Goal: Task Accomplishment & Management: Complete application form

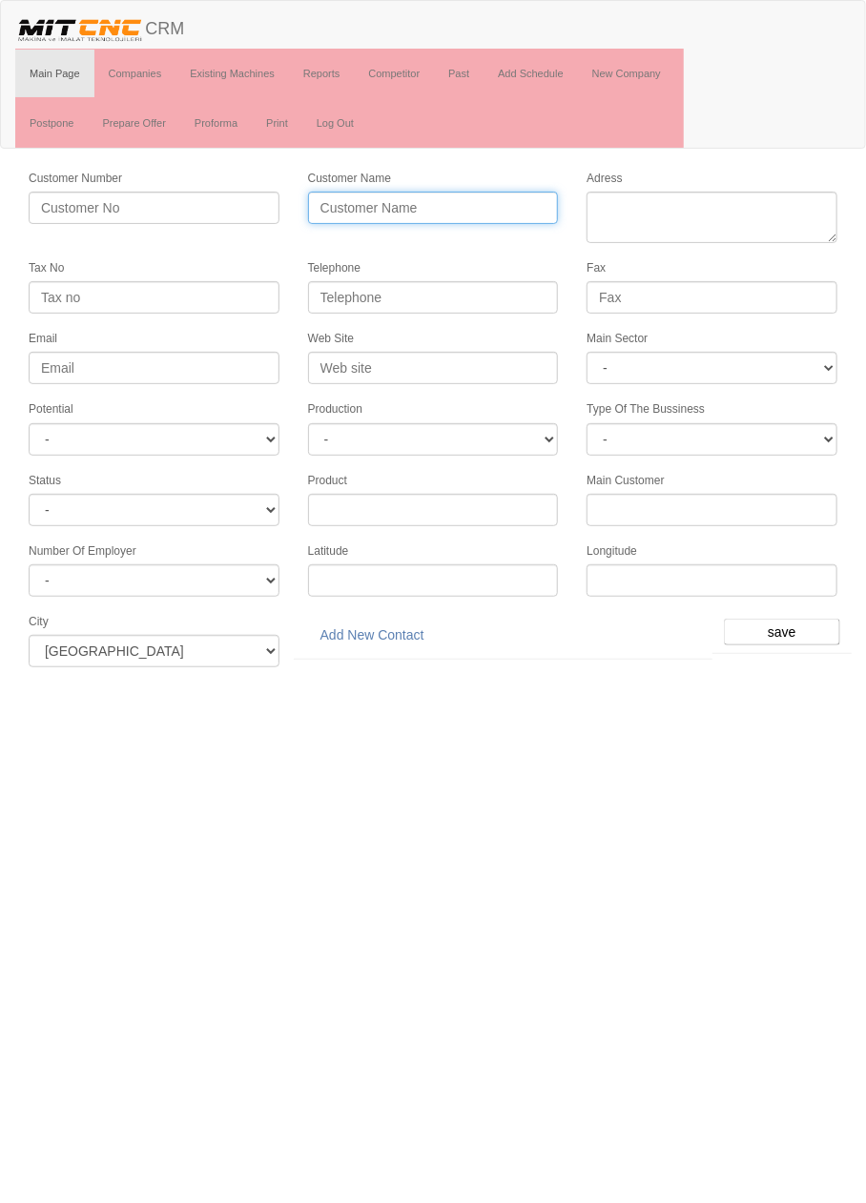
click at [499, 203] on input "Customer Name" at bounding box center [433, 208] width 251 height 32
click at [525, 209] on input "KUYUSAN OTOMOTİV" at bounding box center [433, 208] width 251 height 32
type input "KUYUSAN OTOMOTİV SANAYİ"
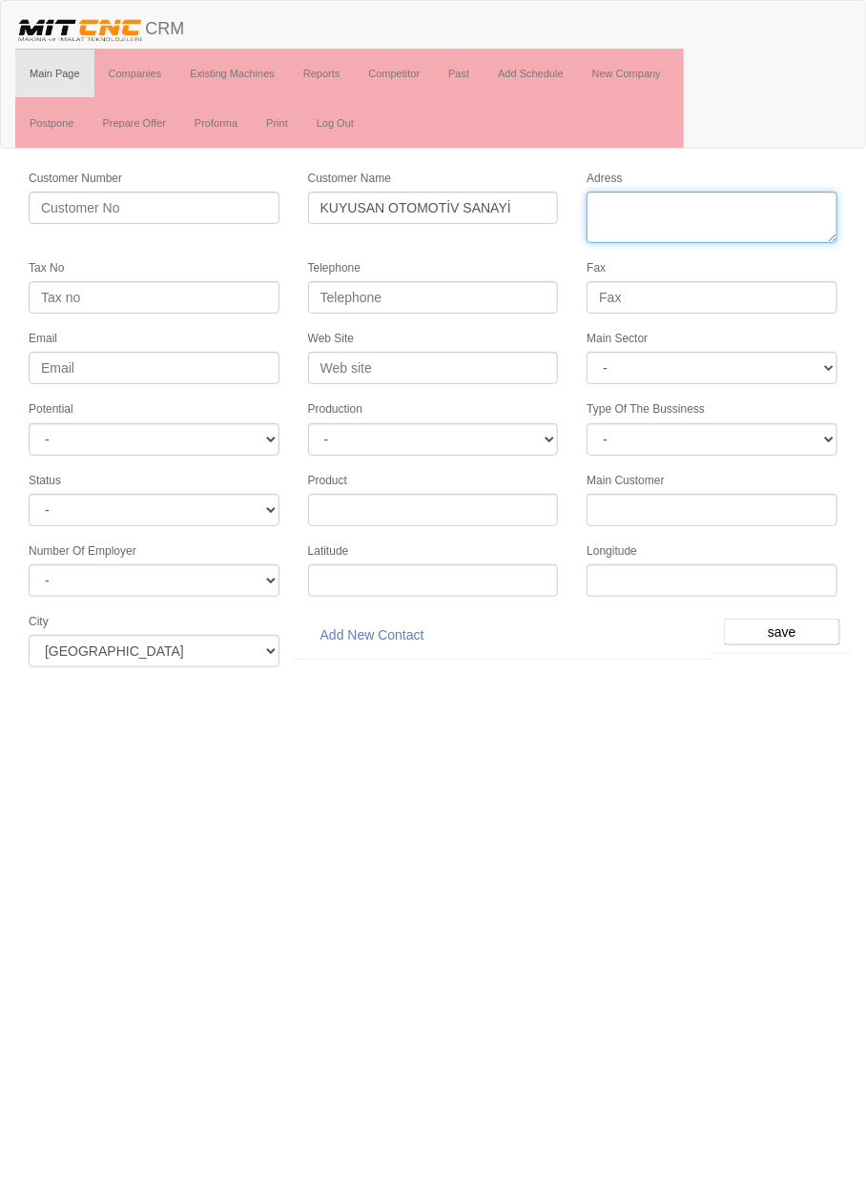
click at [706, 214] on textarea "Adress" at bounding box center [711, 217] width 251 height 51
paste textarea "Fevzi Çakmak Mahallesi Gülistan Cad. İmsan Sanayi Sitesi 10756. Sk. No:1 / G Ka…"
type textarea "Fevzi Çakmak Mahallesi Gülistan Cad. İmsan Sanayi Sitesi 10756. Sk. No:1 / G Ka…"
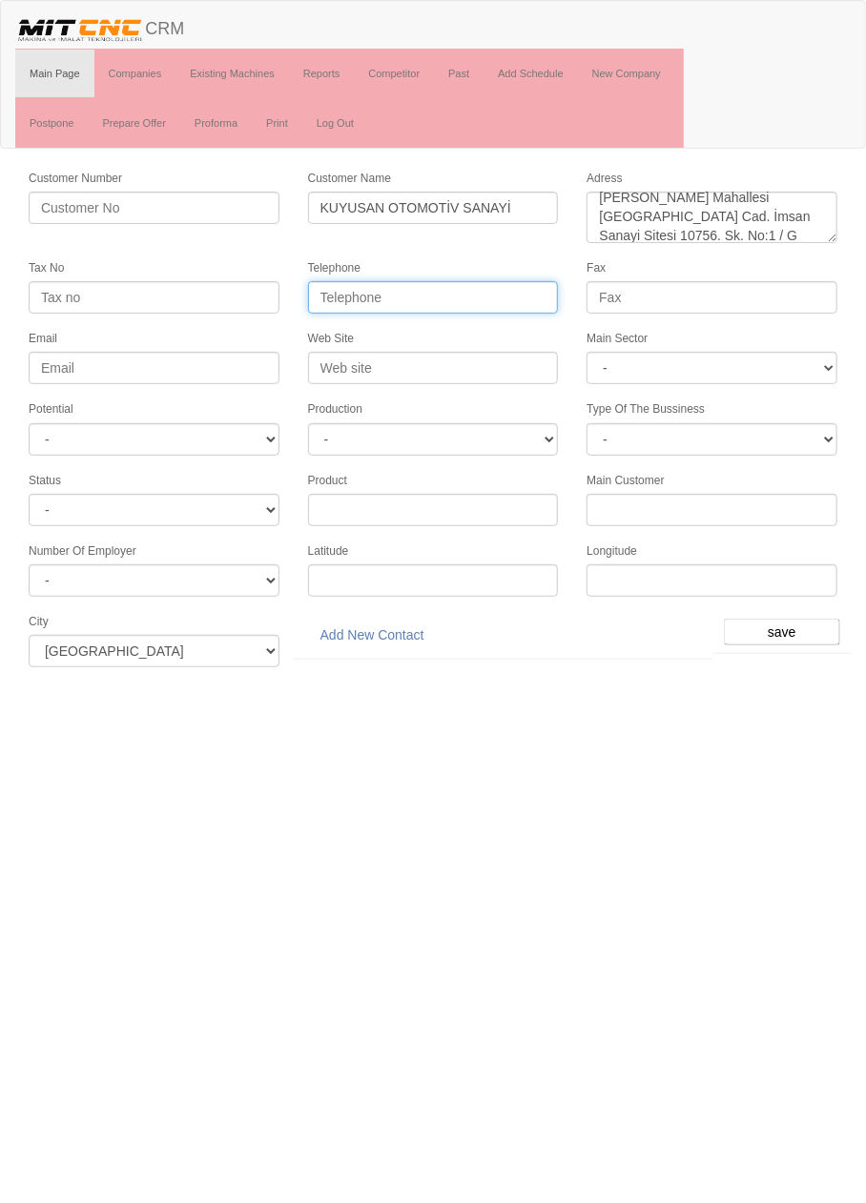
paste input "0 332 249 88 00"
click at [339, 295] on input "0 332 249 88 00" at bounding box center [433, 297] width 251 height 32
type input "0332 249 88 00"
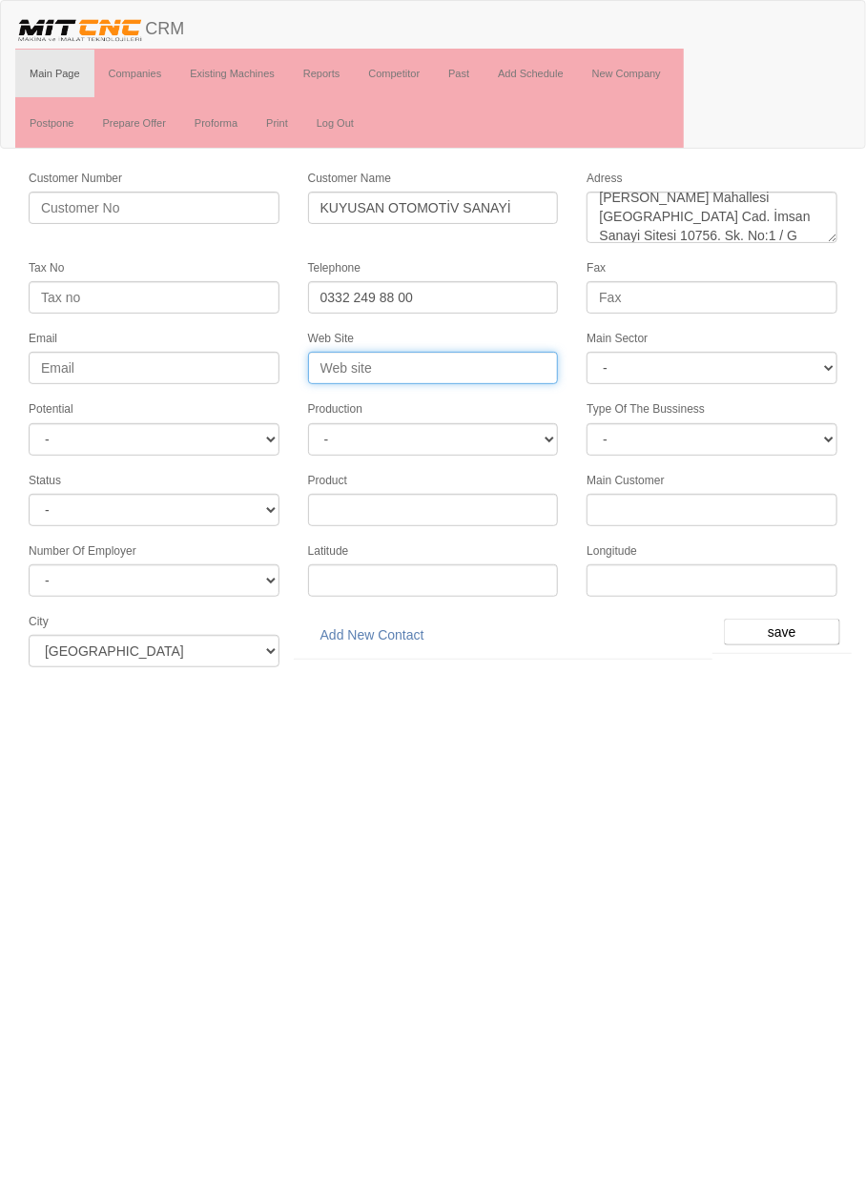
click at [461, 359] on input "Web Site" at bounding box center [433, 368] width 251 height 32
type input "www.kuyusan.com.tr"
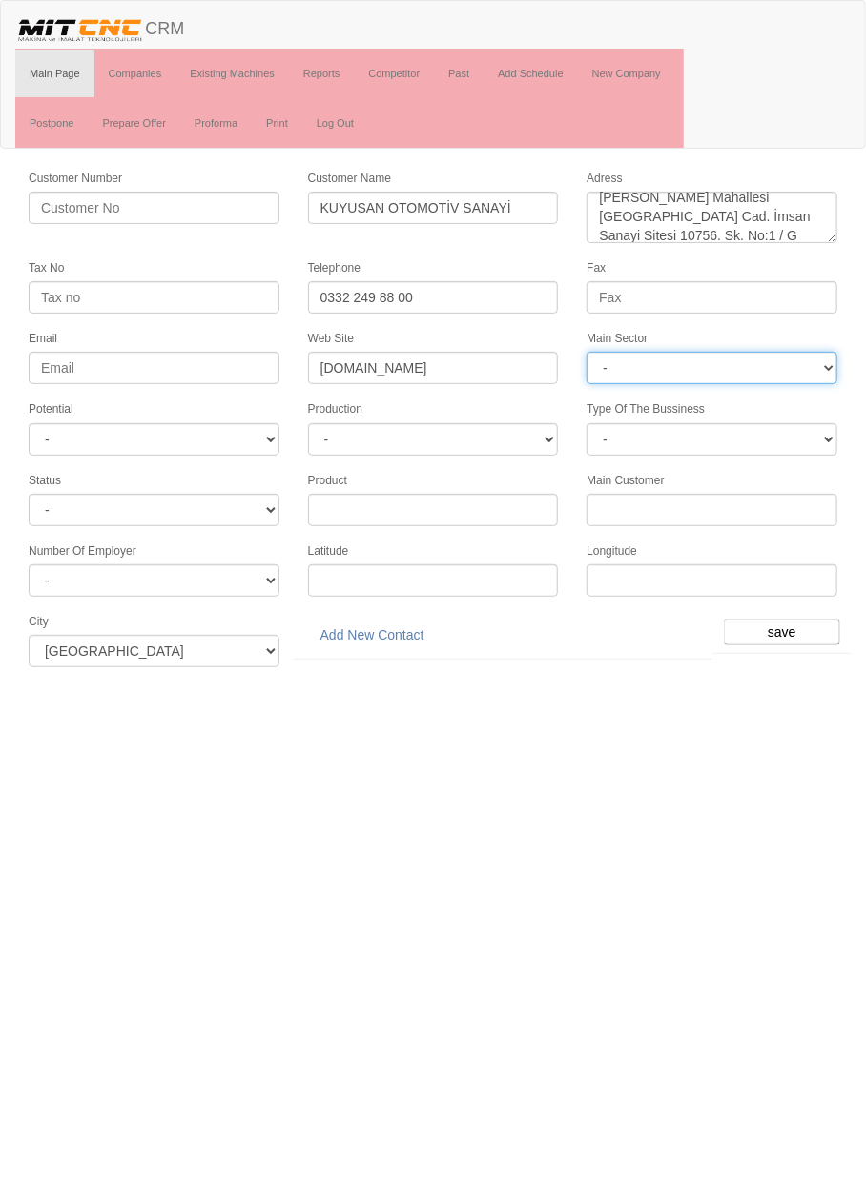
click at [761, 359] on select "- DIE MOLD MACHINERY DEFENCE ELECTRICAL COMPONENTS MEDICAL TOOL MANUFACTURING J…" at bounding box center [711, 368] width 251 height 32
select select "370"
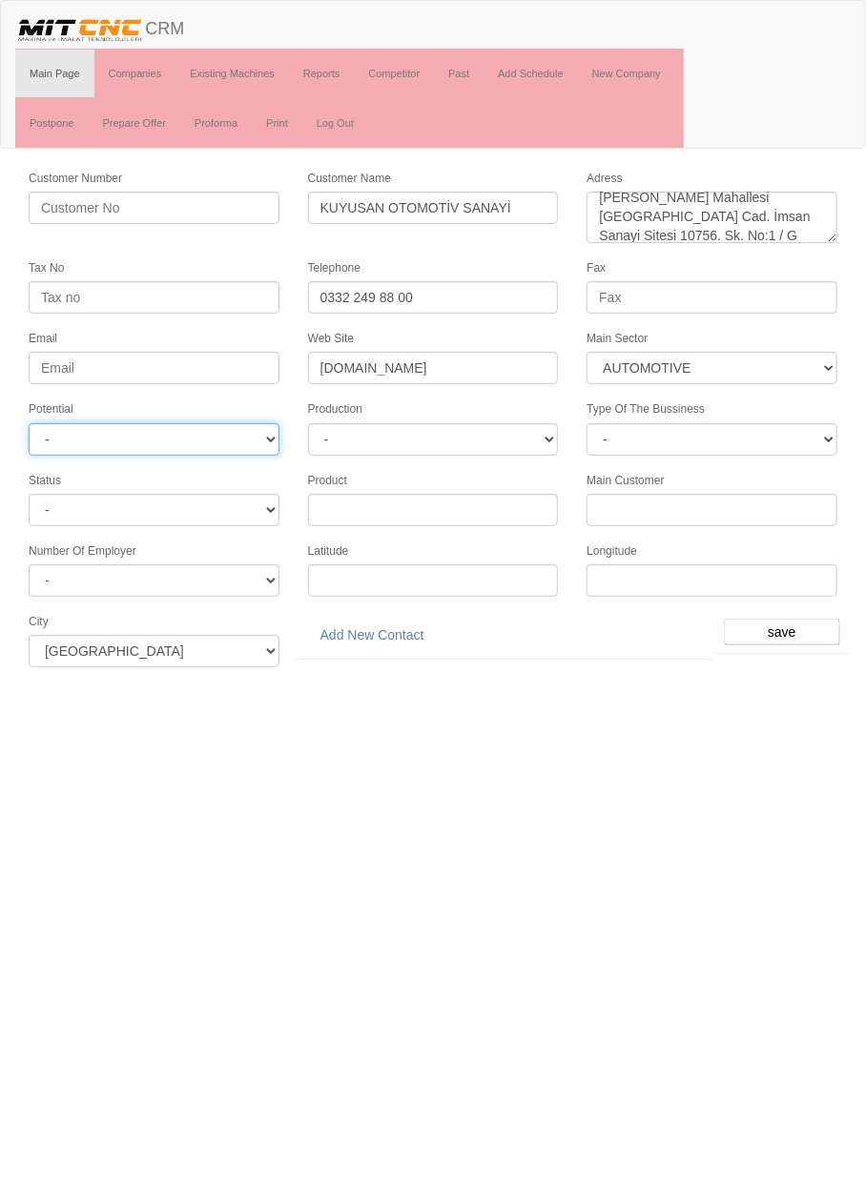
click at [243, 435] on select "- A1 A2 A3 B1 B2 B3 C1 C2 C3" at bounding box center [154, 439] width 251 height 32
select select "6"
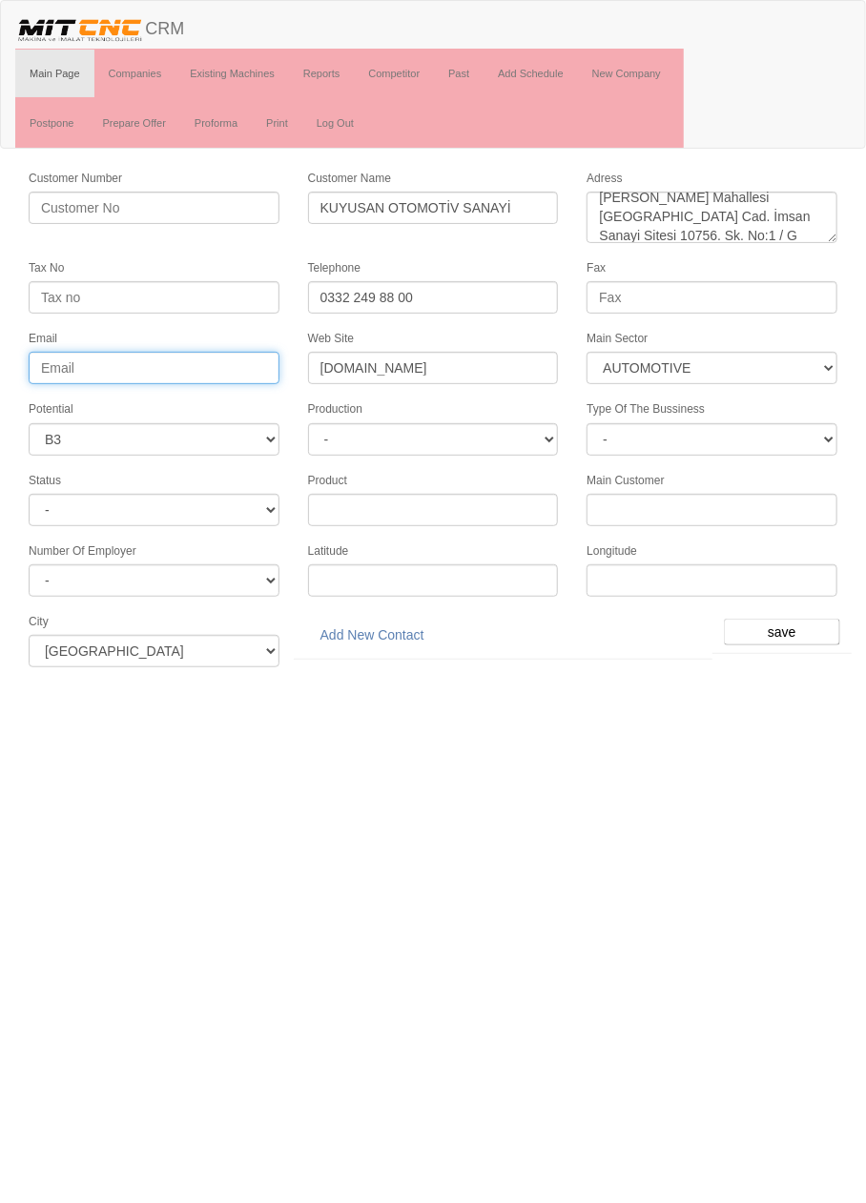
paste input "info@kuyusan.com.tr"
type input "info@kuyusan.com.tr"
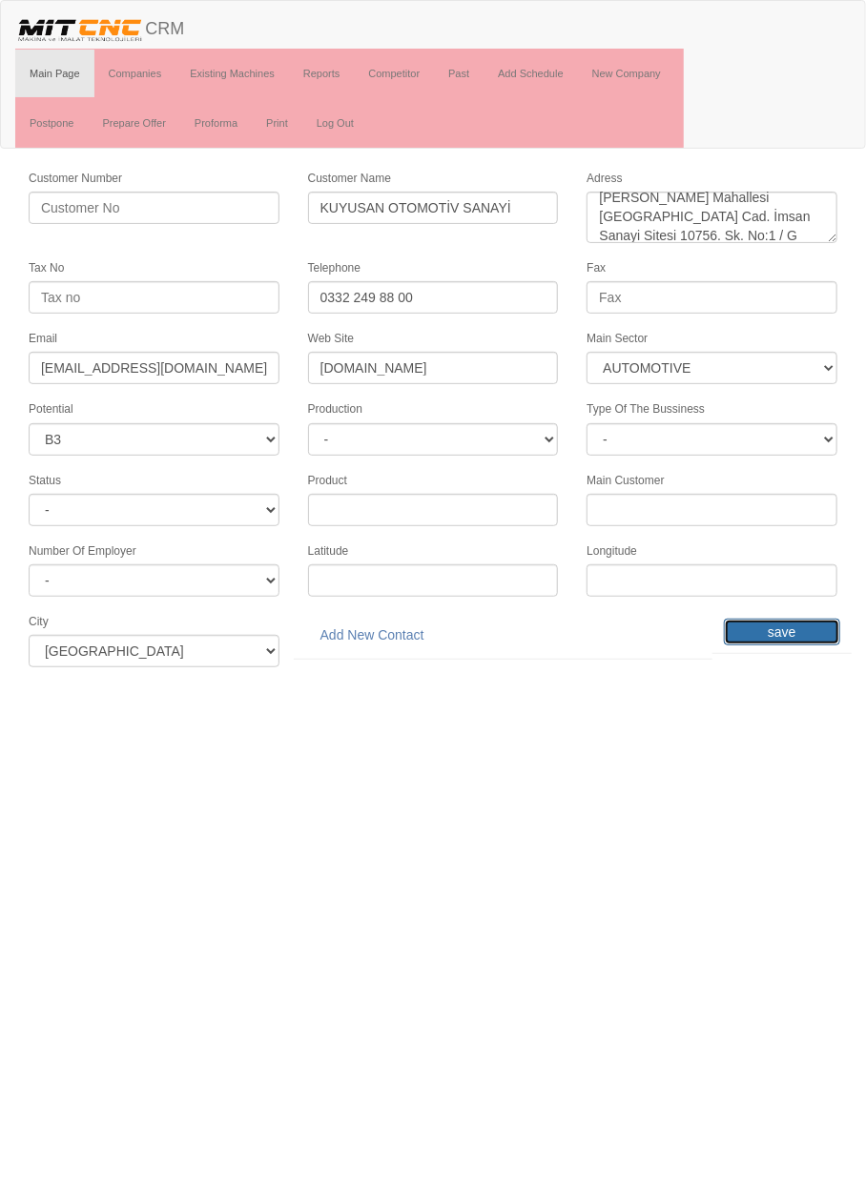
click at [782, 624] on input "save" at bounding box center [782, 632] width 116 height 27
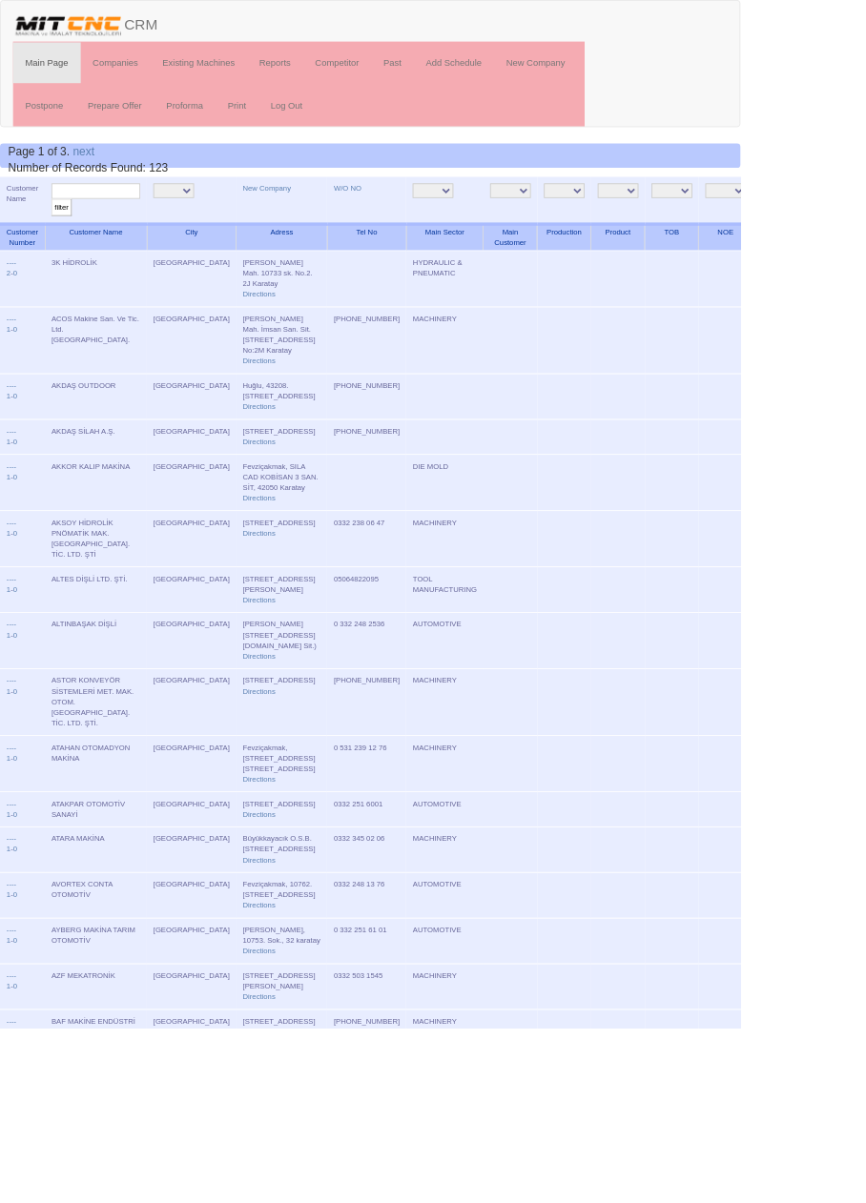
click at [127, 220] on input "text" at bounding box center [112, 224] width 104 height 18
type input "Kuyu"
click at [60, 233] on input "filter" at bounding box center [72, 243] width 24 height 20
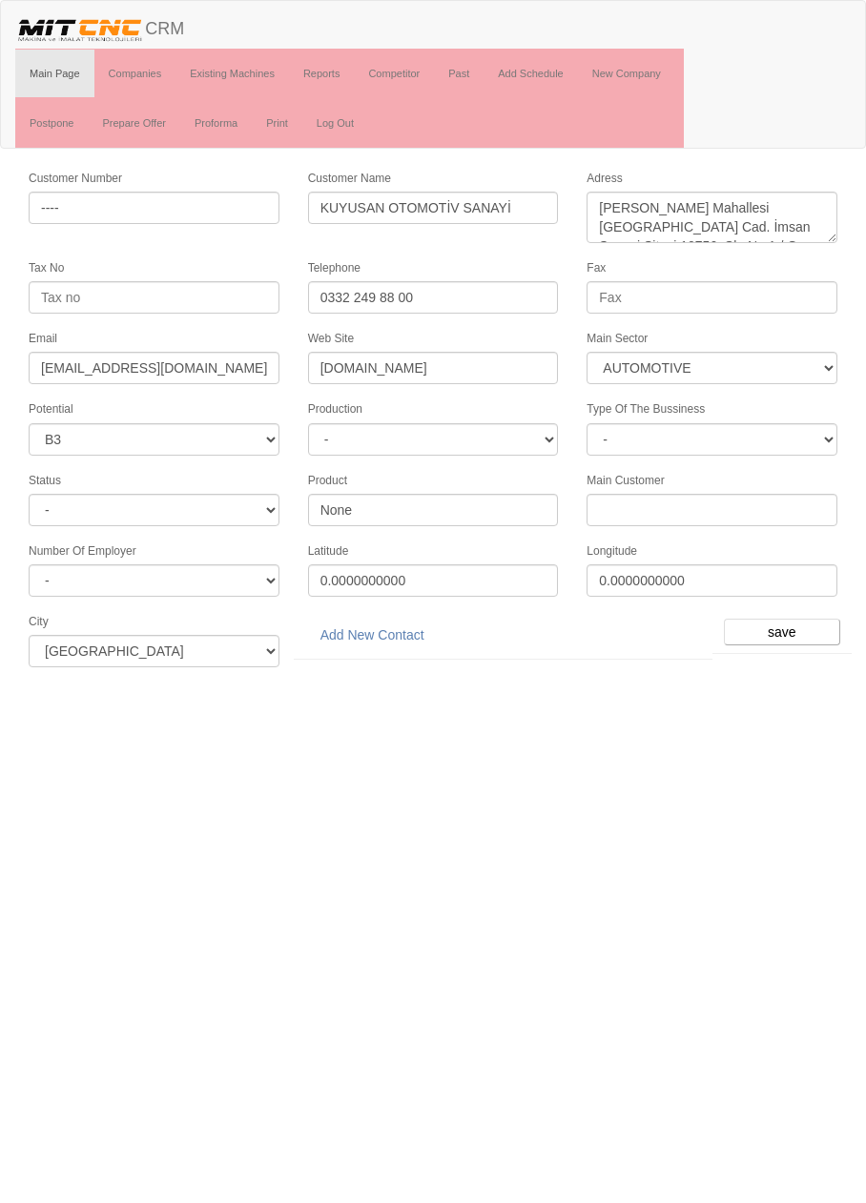
select select "370"
select select "6"
click at [392, 626] on link "Add New Contact" at bounding box center [372, 635] width 129 height 32
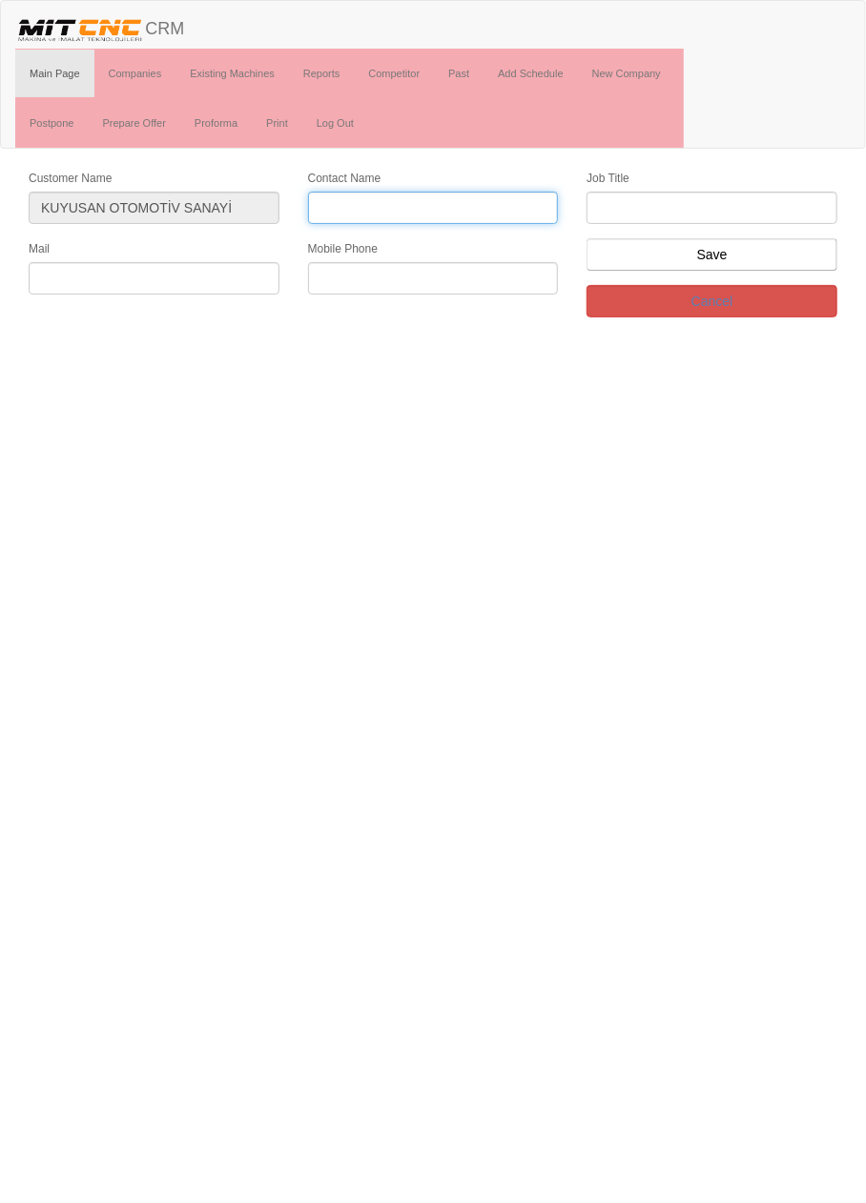
paste input "[PERSON_NAME]"
type input "[PERSON_NAME]"
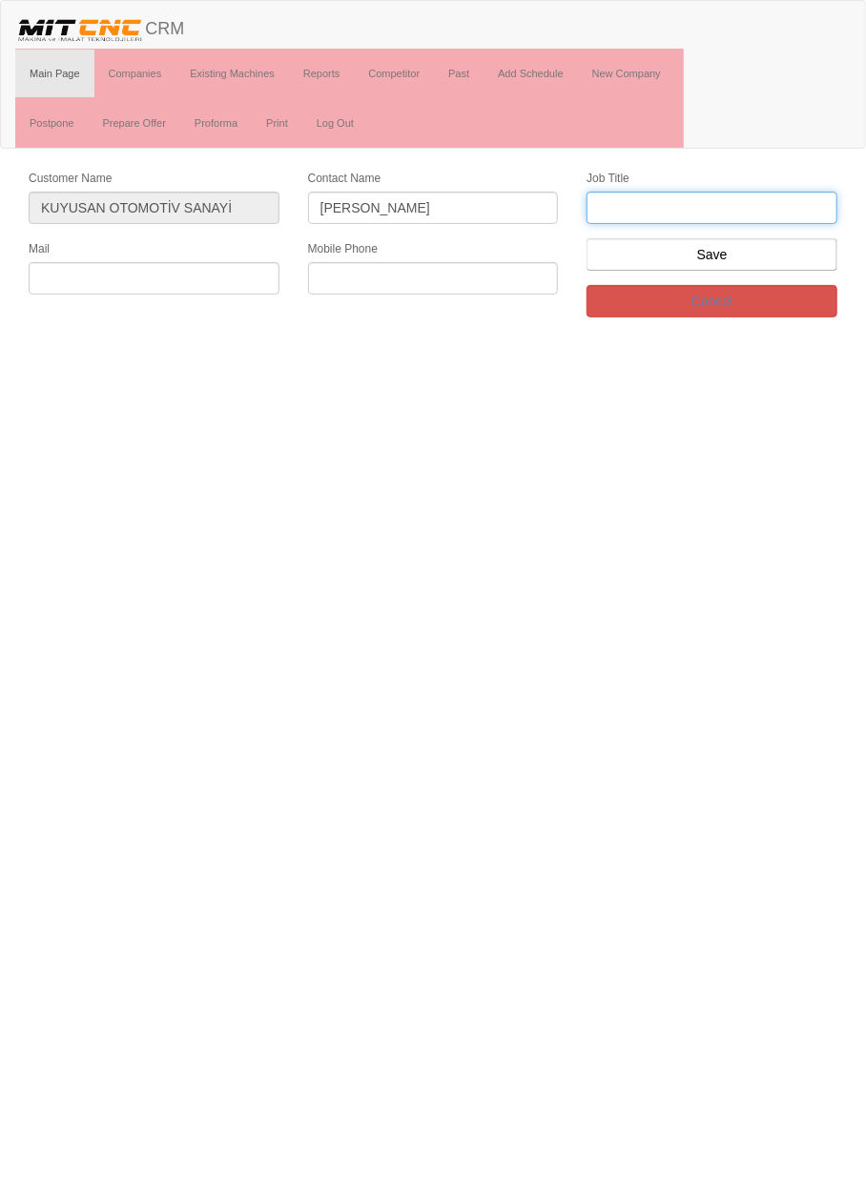
click at [664, 206] on input "text" at bounding box center [711, 208] width 251 height 32
type input "Firma Sahibi"
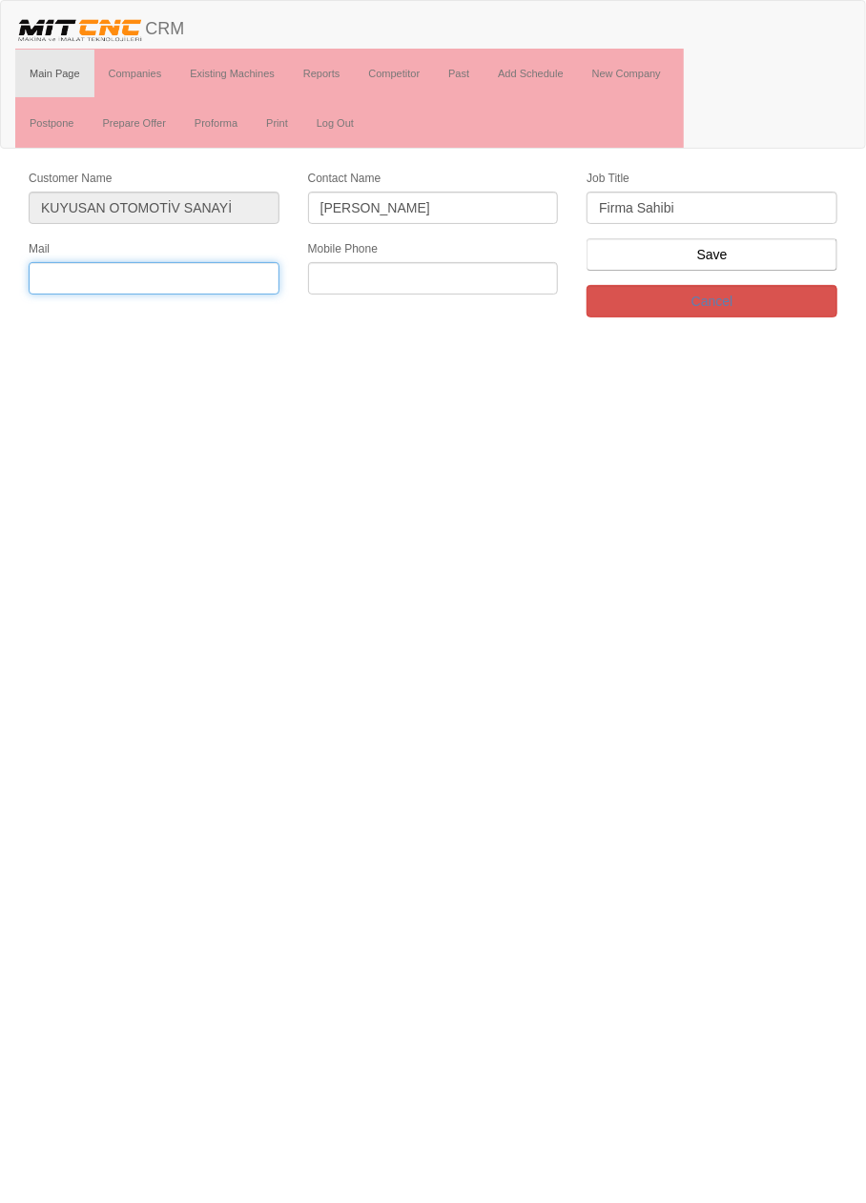
paste input "[EMAIL_ADDRESS][DOMAIN_NAME]"
type input "[EMAIL_ADDRESS][DOMAIN_NAME]"
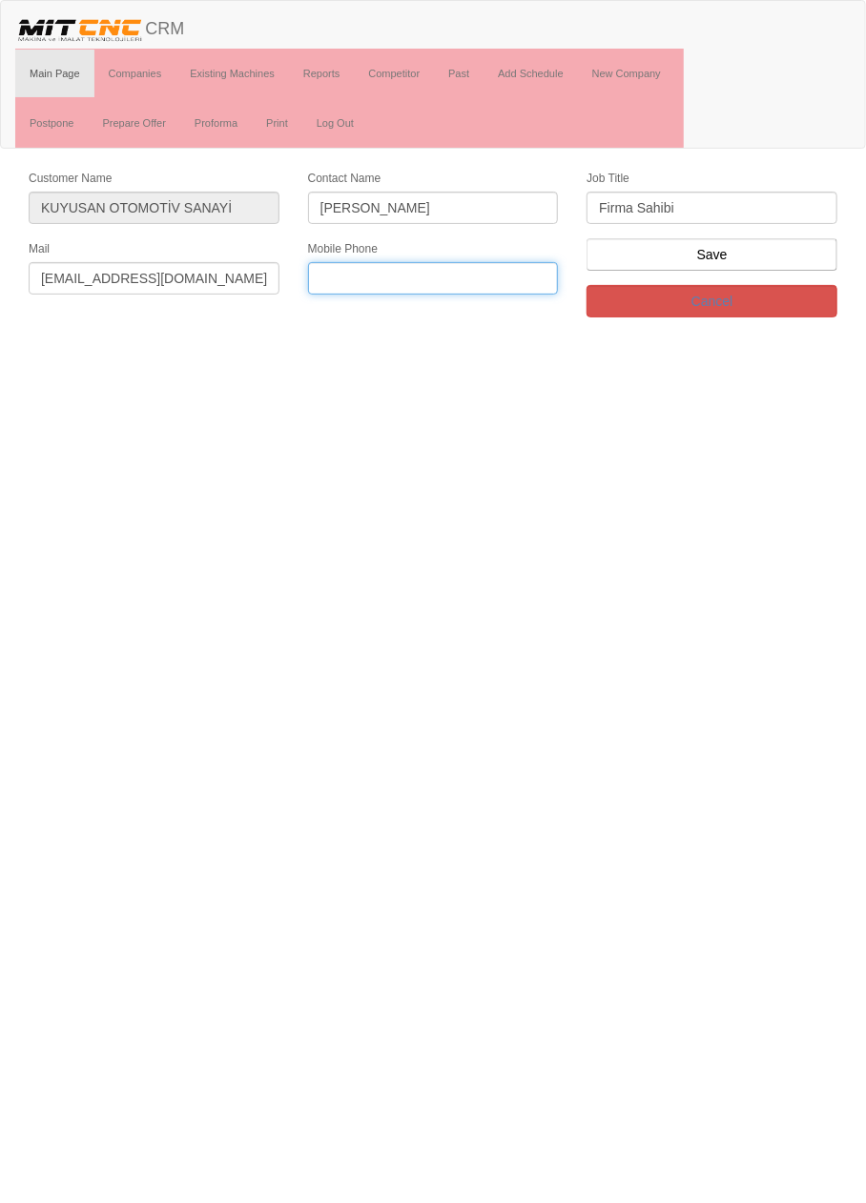
click at [431, 267] on input "text" at bounding box center [433, 278] width 251 height 32
paste input "[PHONE_NUMBER]"
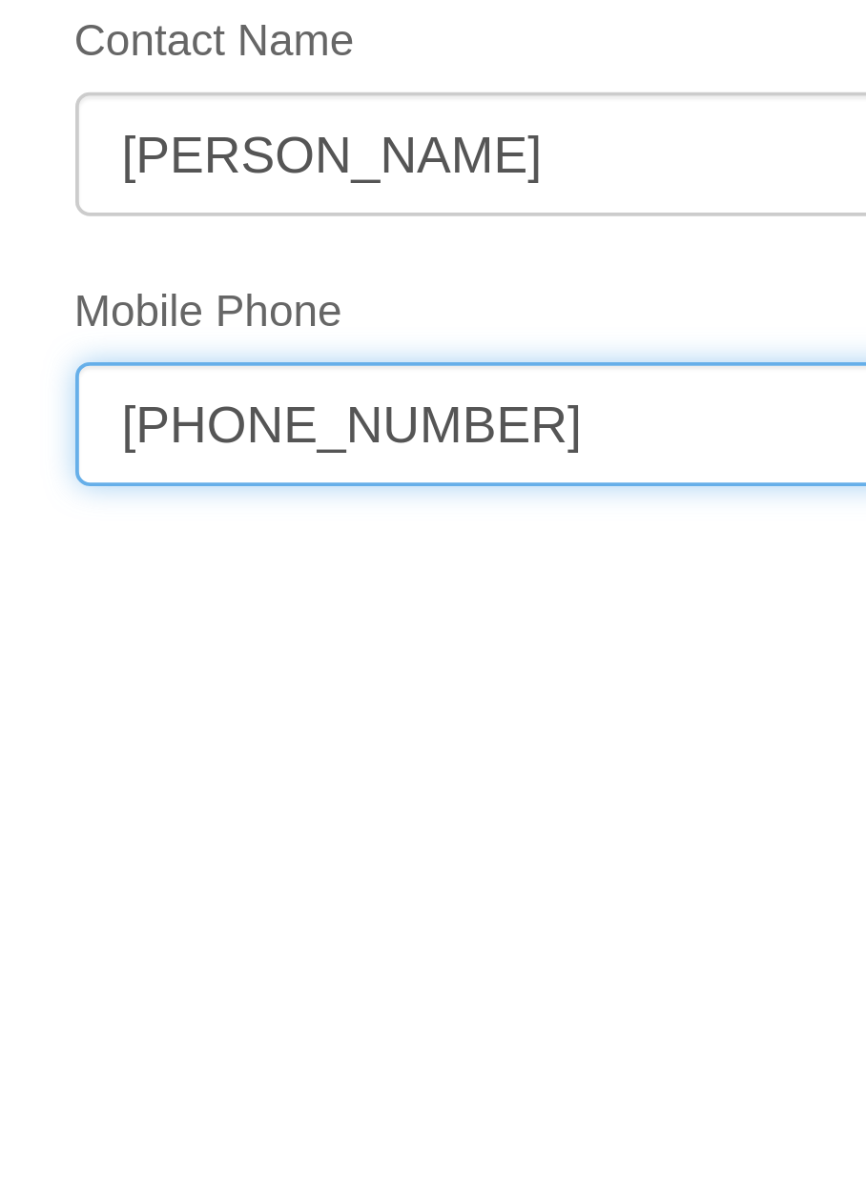
click at [391, 273] on input "[PHONE_NUMBER]" at bounding box center [433, 278] width 251 height 32
click at [368, 274] on input "[PHONE_NUMBER]" at bounding box center [433, 278] width 251 height 32
click at [333, 274] on input "+90532 725 2056" at bounding box center [433, 278] width 251 height 32
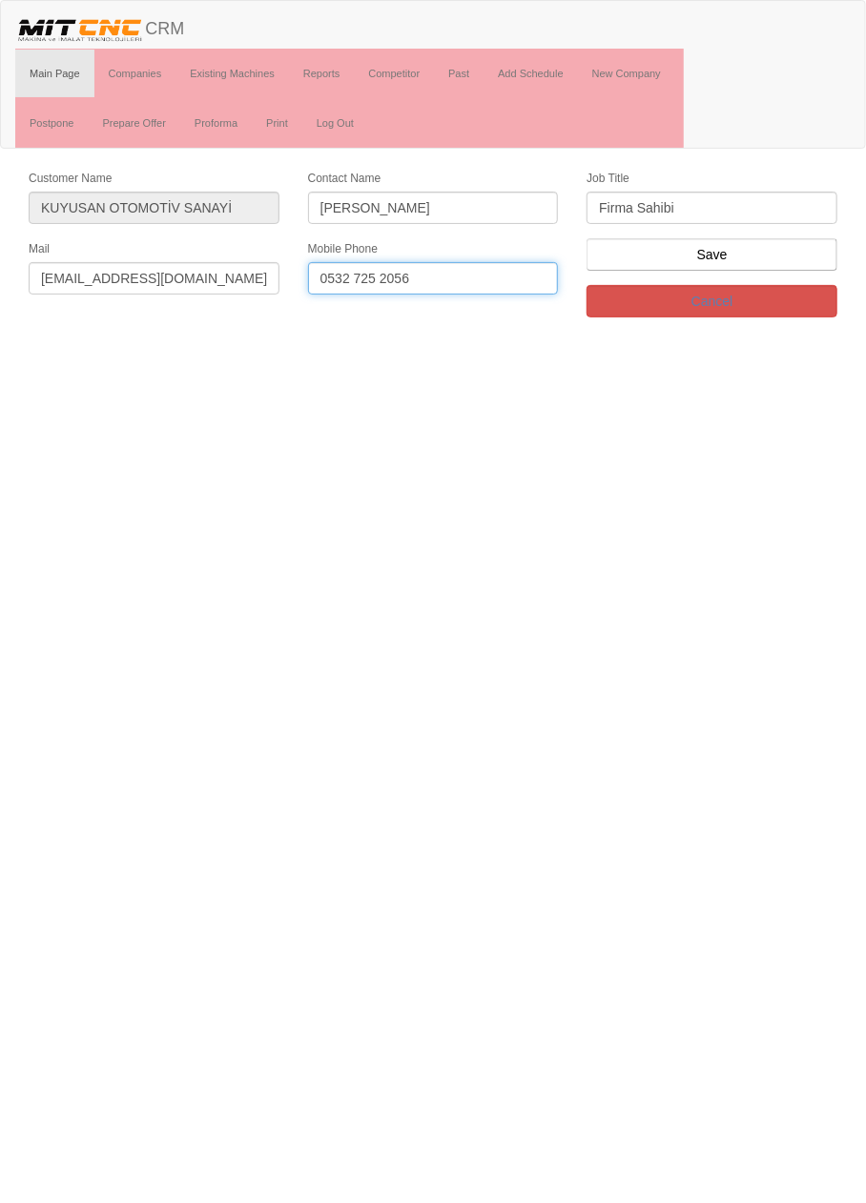
type input "0532 725 2056"
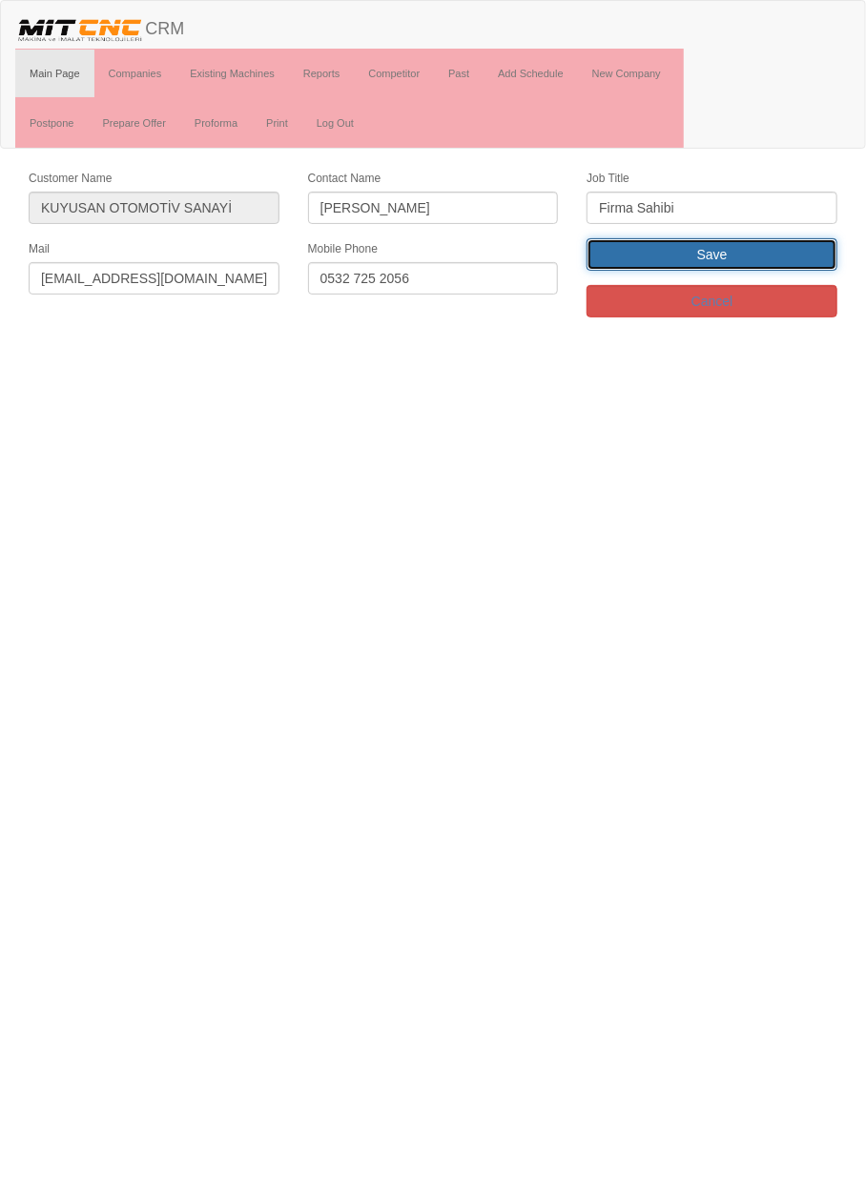
click at [780, 248] on input "Save" at bounding box center [711, 254] width 251 height 32
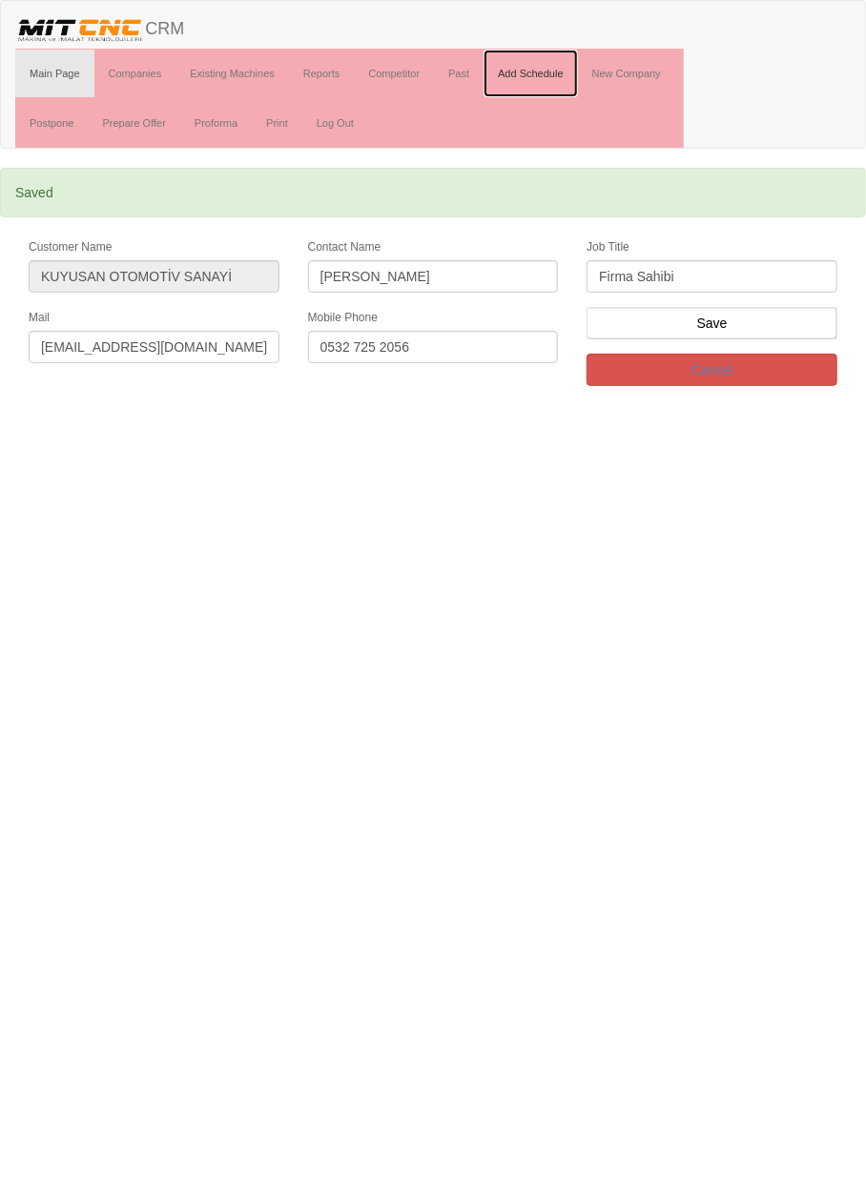
click at [548, 71] on link "Add Schedule" at bounding box center [530, 74] width 94 height 48
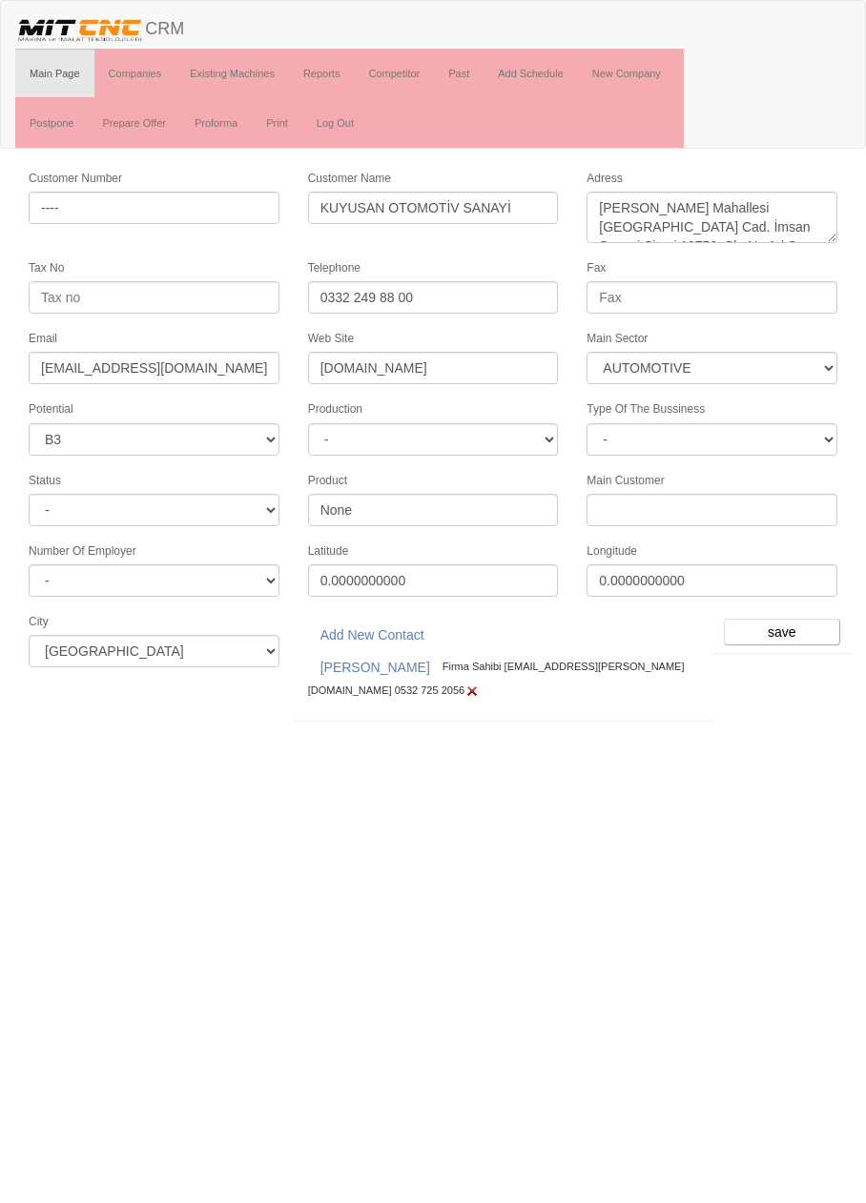
select select "370"
select select "6"
click at [791, 620] on input "save" at bounding box center [782, 632] width 116 height 27
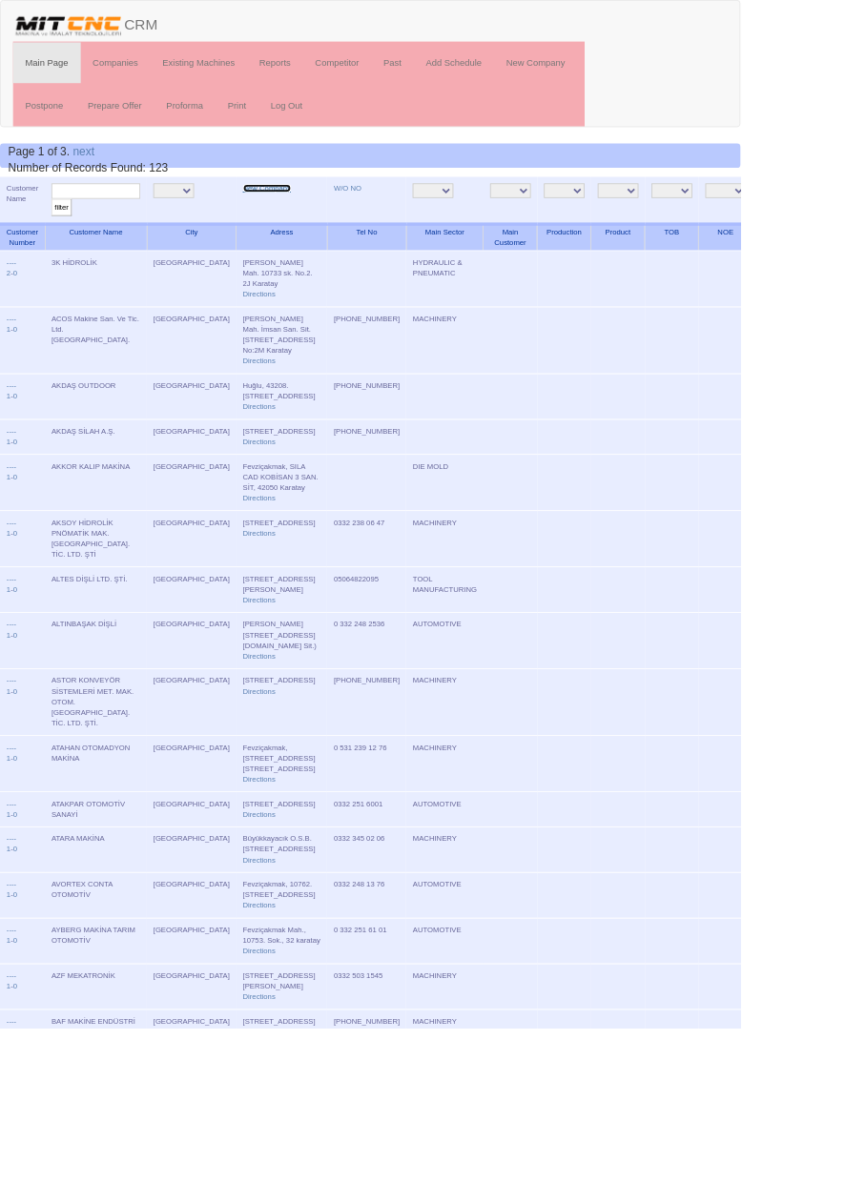
click at [284, 218] on link "New Company" at bounding box center [312, 221] width 56 height 10
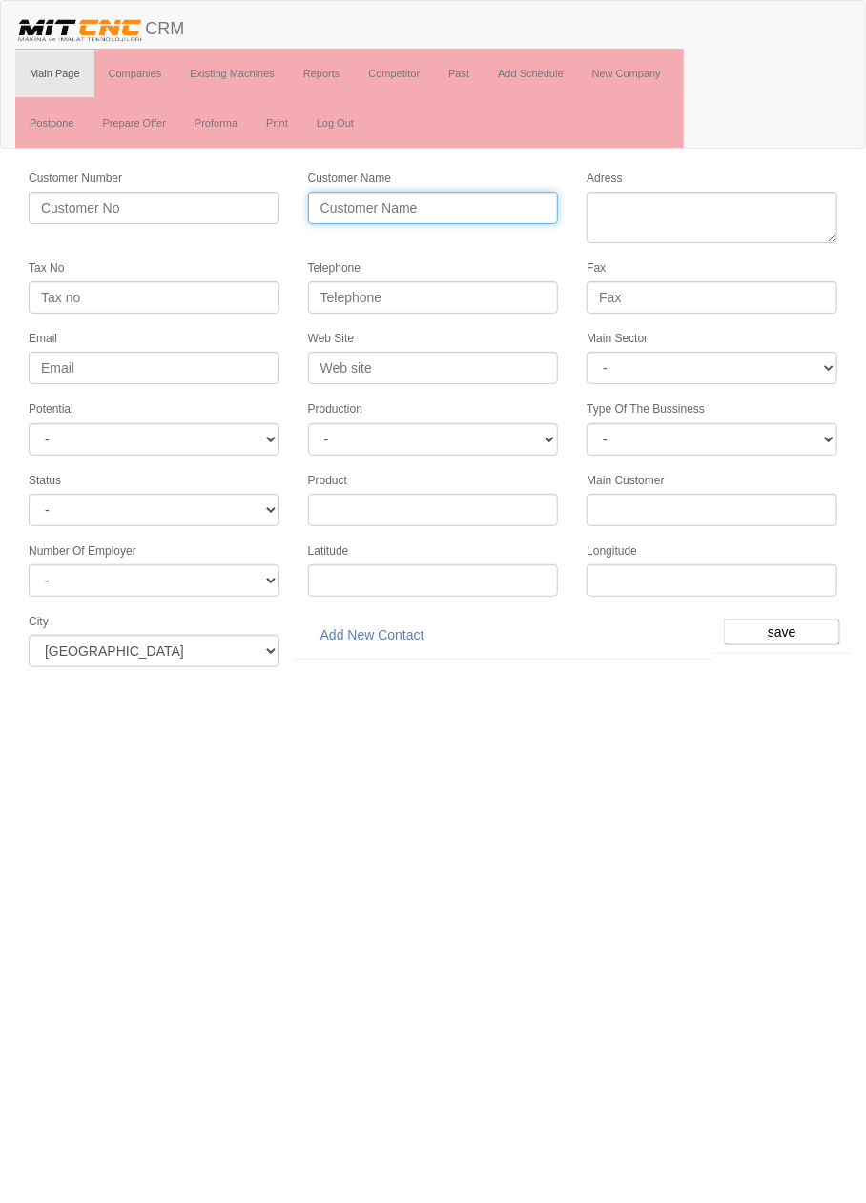
click at [467, 204] on input "Customer Name" at bounding box center [433, 208] width 251 height 32
click at [472, 206] on input "Customer Name" at bounding box center [433, 208] width 251 height 32
type input "GÜMÜŞTOP KALIP METAL"
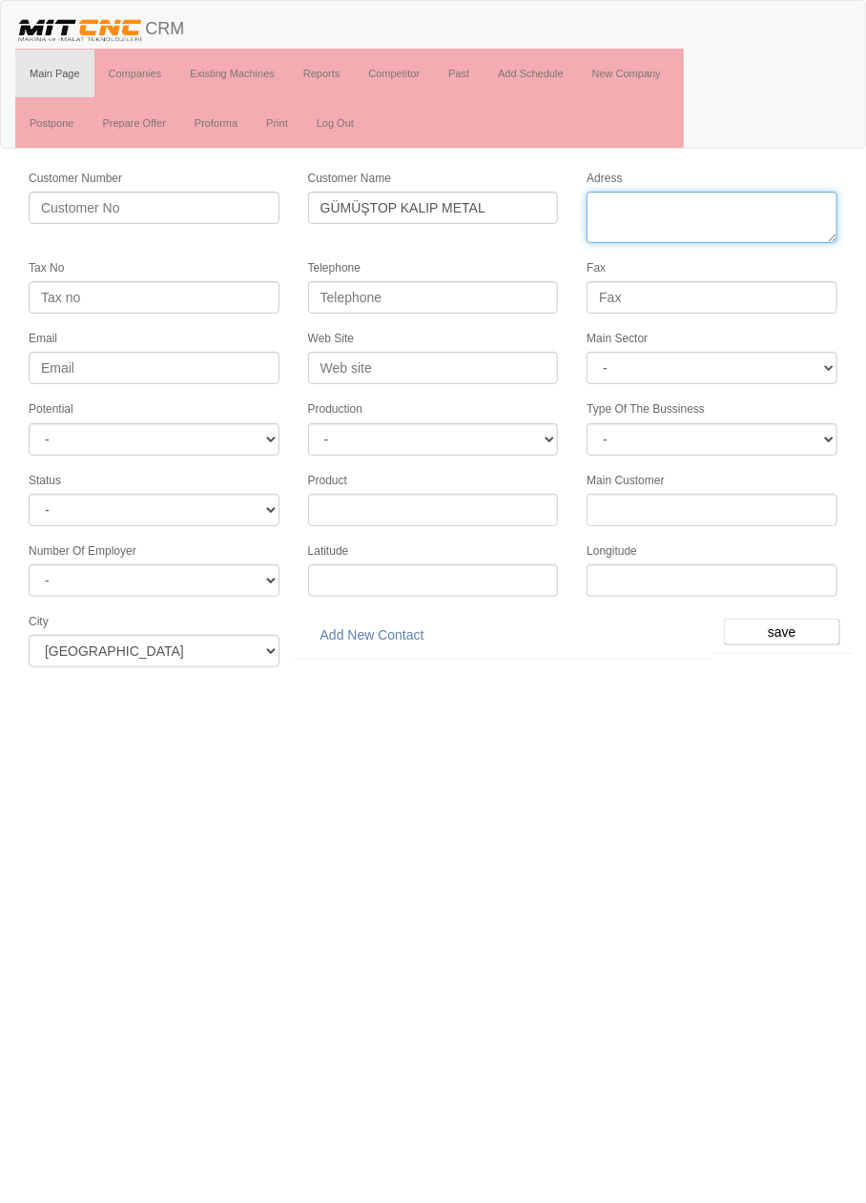
click at [719, 207] on textarea "Adress" at bounding box center [711, 217] width 251 height 51
paste textarea "Fevzi Çakmak Mah. İmsan Sanayi Sitesi 10756 Sk. No:1/h"
type textarea "[PERSON_NAME] Mah. [STREET_ADDRESS] No:1/h Karatay"
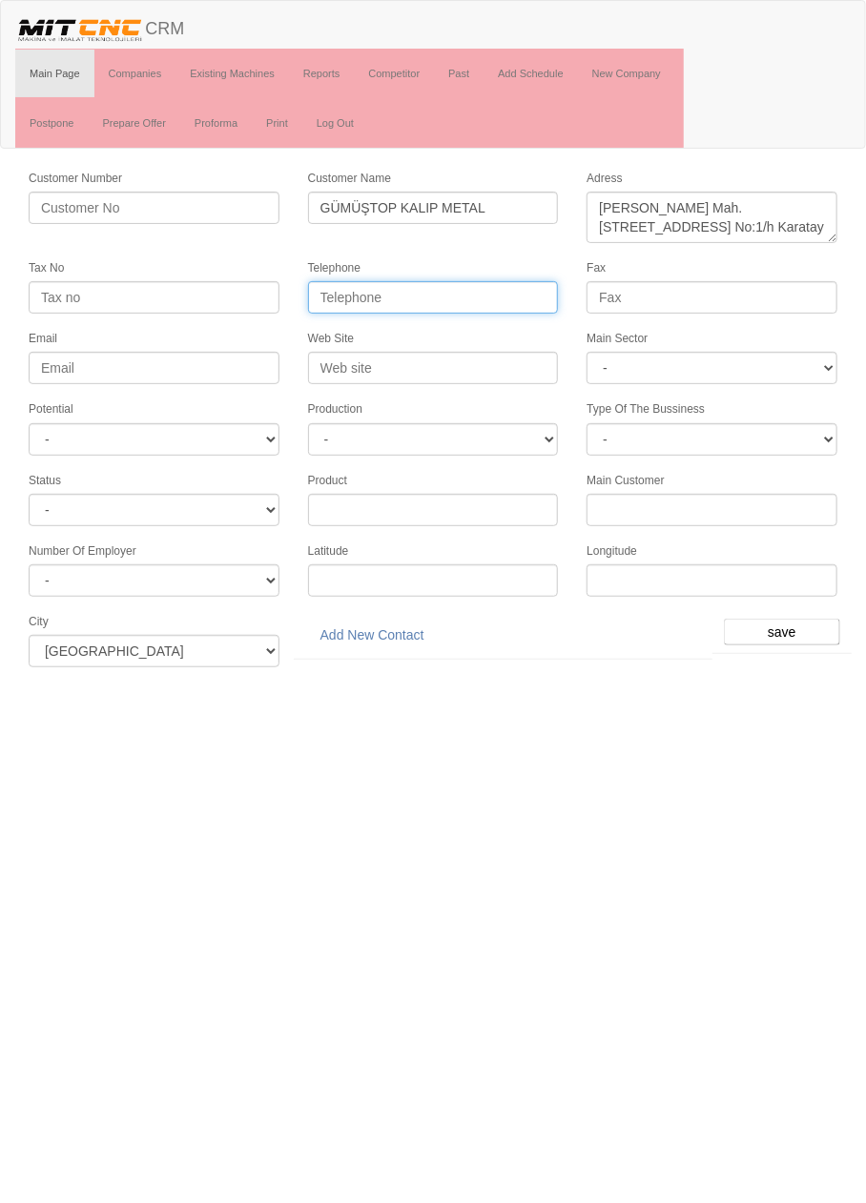
click at [454, 298] on input "Telephone" at bounding box center [433, 297] width 251 height 32
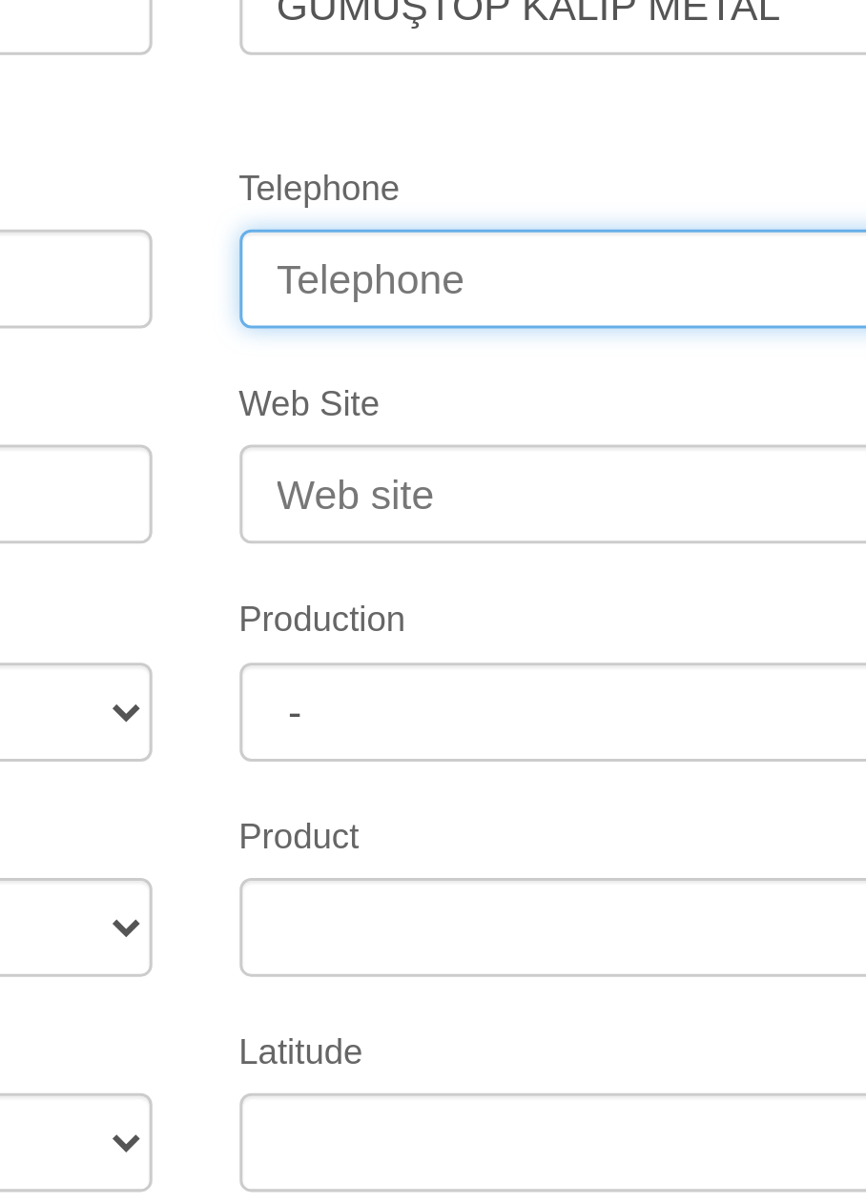
click at [419, 284] on input "Telephone" at bounding box center [433, 297] width 251 height 32
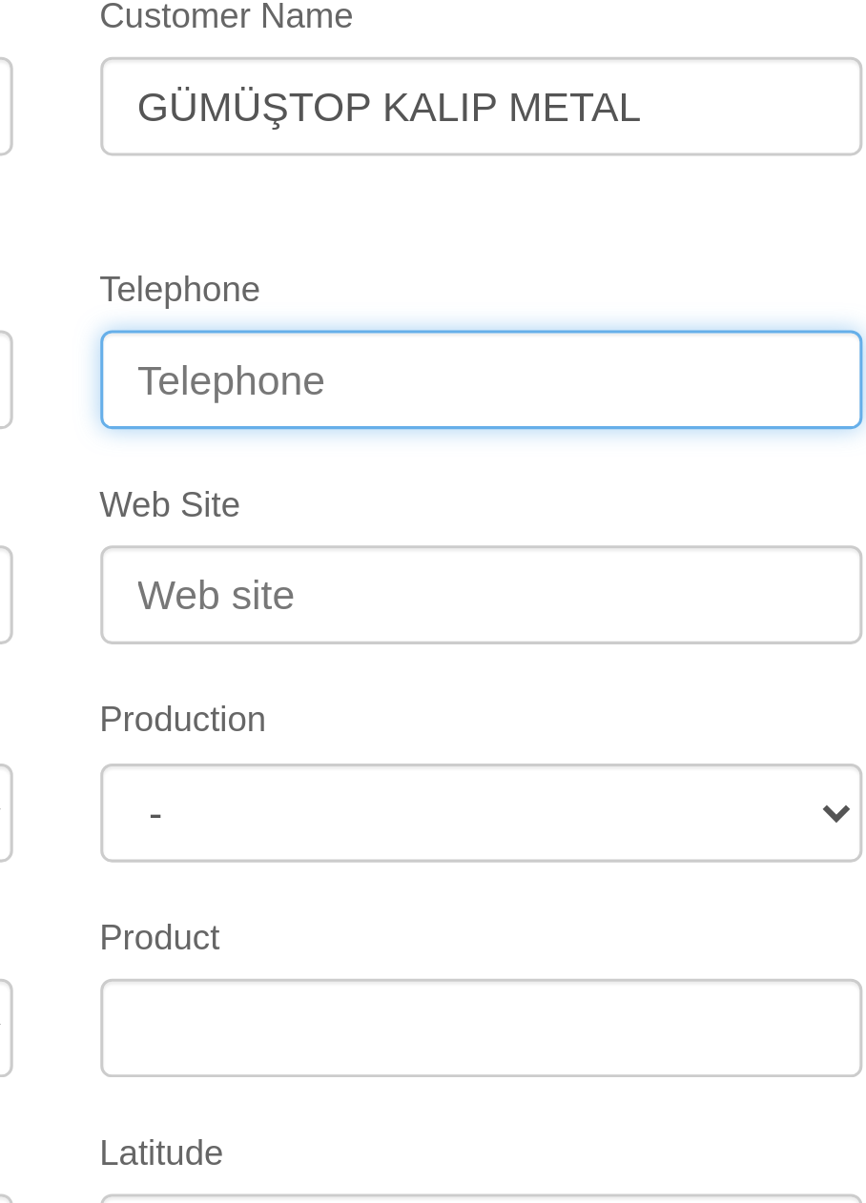
click at [419, 281] on input "Telephone" at bounding box center [433, 297] width 251 height 32
paste input "90.332 249 37 44"
click at [342, 296] on input "90.332 249 37 44" at bounding box center [433, 297] width 251 height 32
click at [400, 293] on input "0332 249 37 44" at bounding box center [433, 297] width 251 height 32
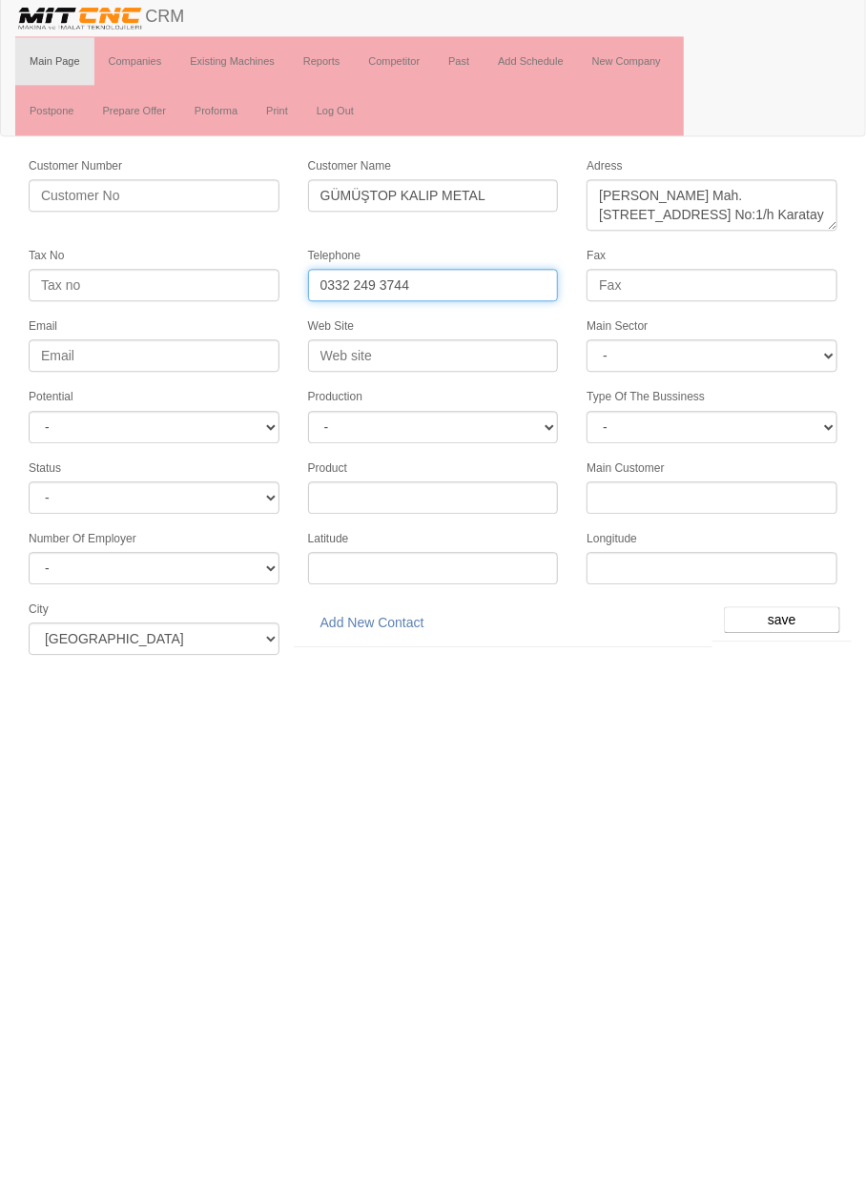
type input "0332 249 3744"
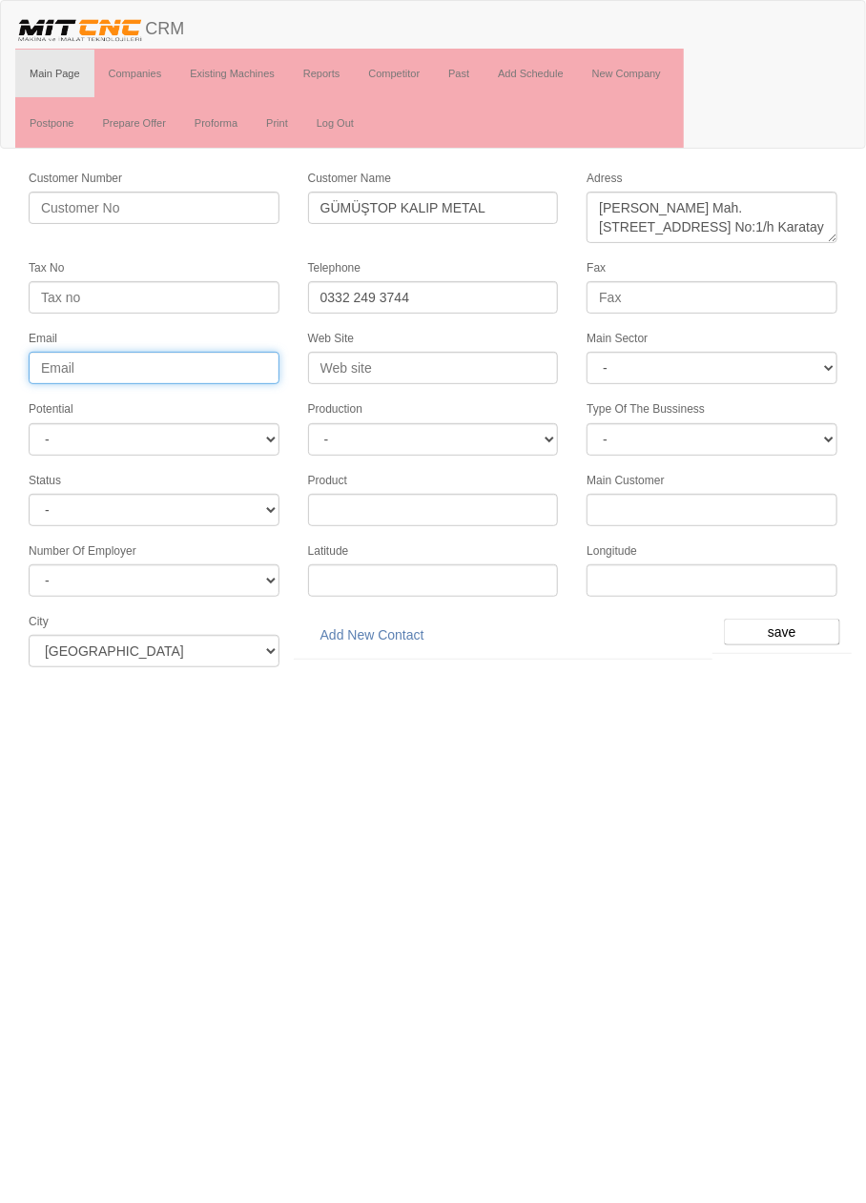
paste input "info@gumustopkalip.com"
type input "info@gumustopkalip.com"
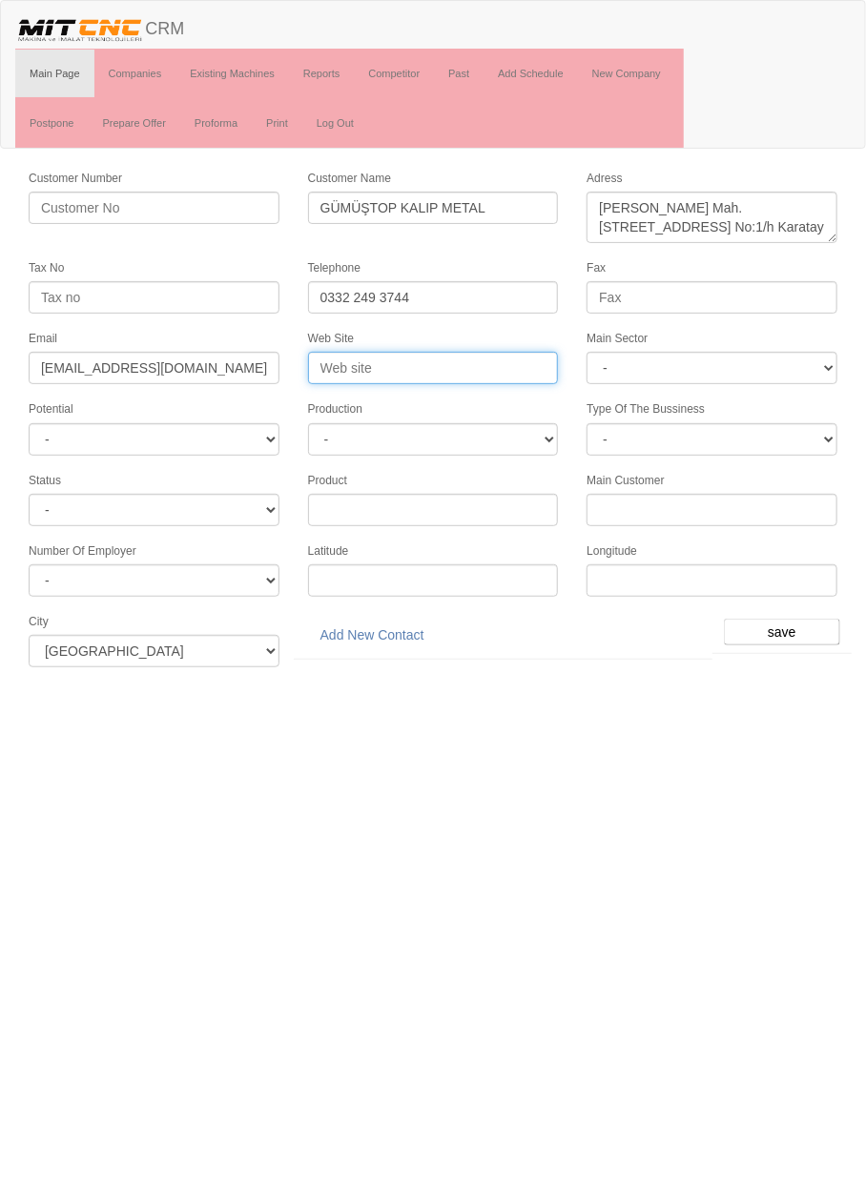
click at [480, 368] on input "Web Site" at bounding box center [433, 368] width 251 height 32
type input "www.gumustopkalip.com"
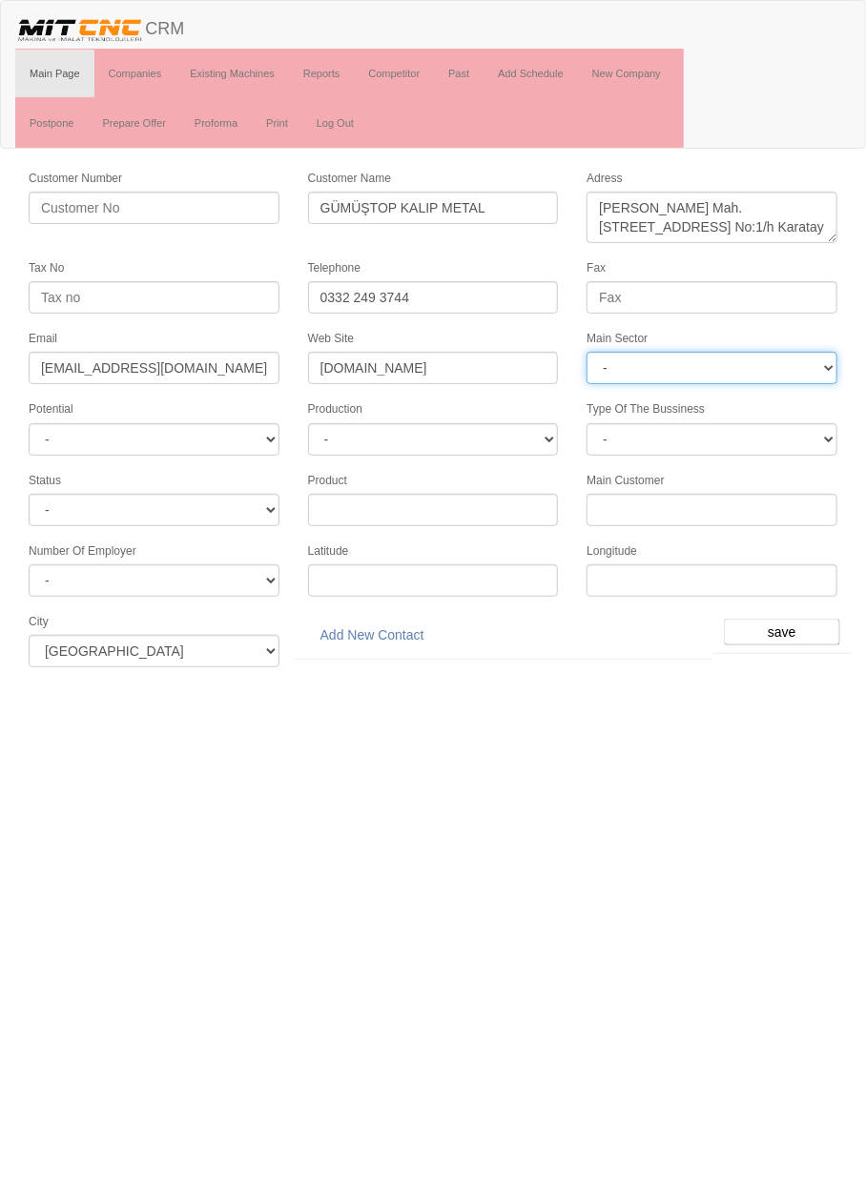
click at [791, 364] on select "- DIE MOLD MACHINERY DEFENCE ELECTRICAL COMPONENTS MEDICAL TOOL MANUFACTURING J…" at bounding box center [711, 368] width 251 height 32
select select "370"
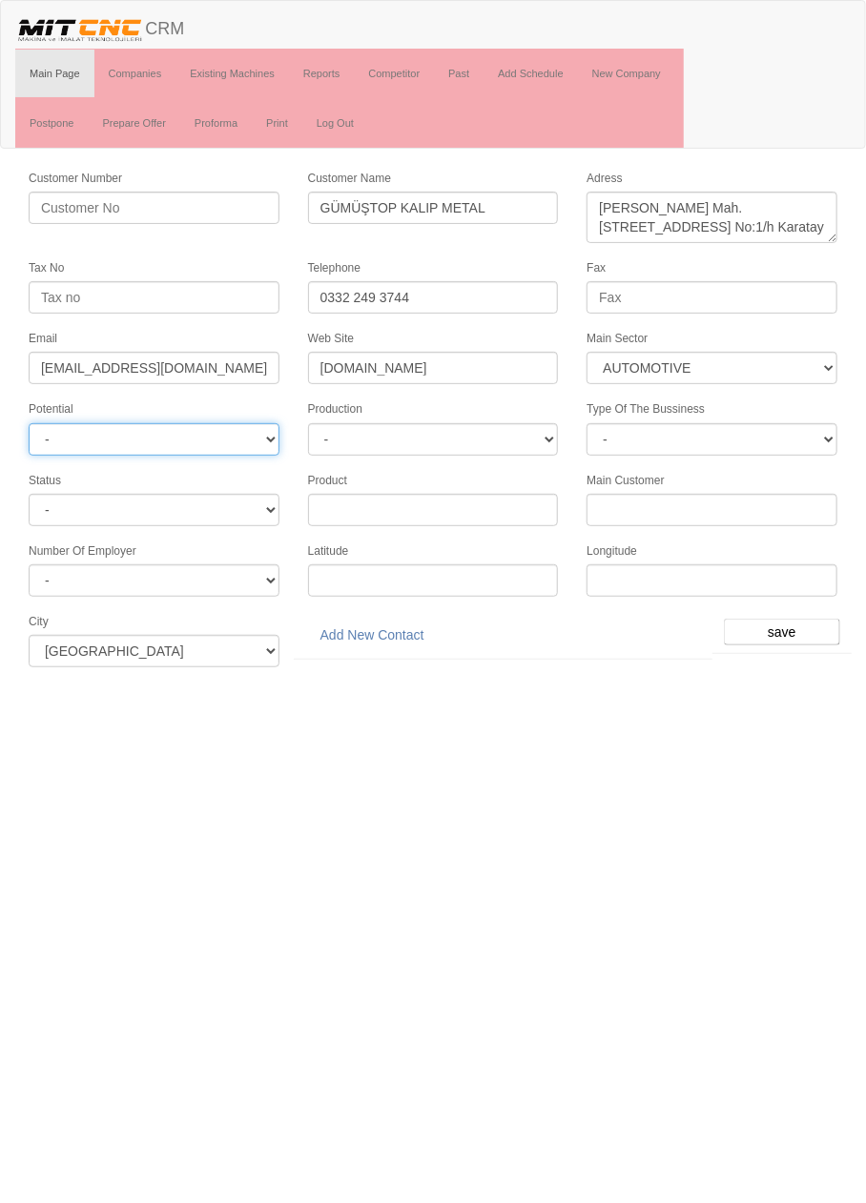
click at [206, 441] on select "- A1 A2 A3 B1 B2 B3 C1 C2 C3" at bounding box center [154, 439] width 251 height 32
select select "6"
click at [787, 625] on input "save" at bounding box center [782, 632] width 116 height 27
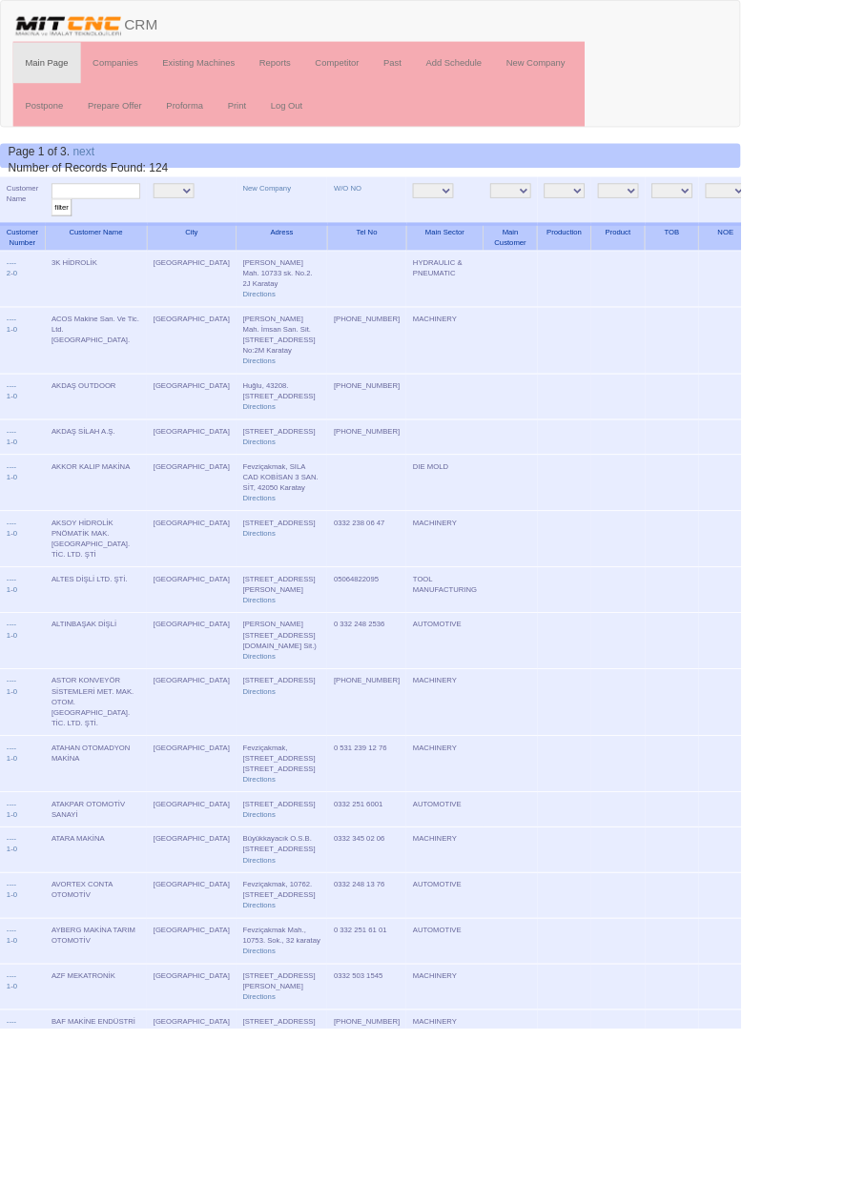
click at [139, 227] on input "text" at bounding box center [112, 224] width 104 height 18
type input "gümüş"
click at [60, 233] on input "filter" at bounding box center [72, 243] width 24 height 20
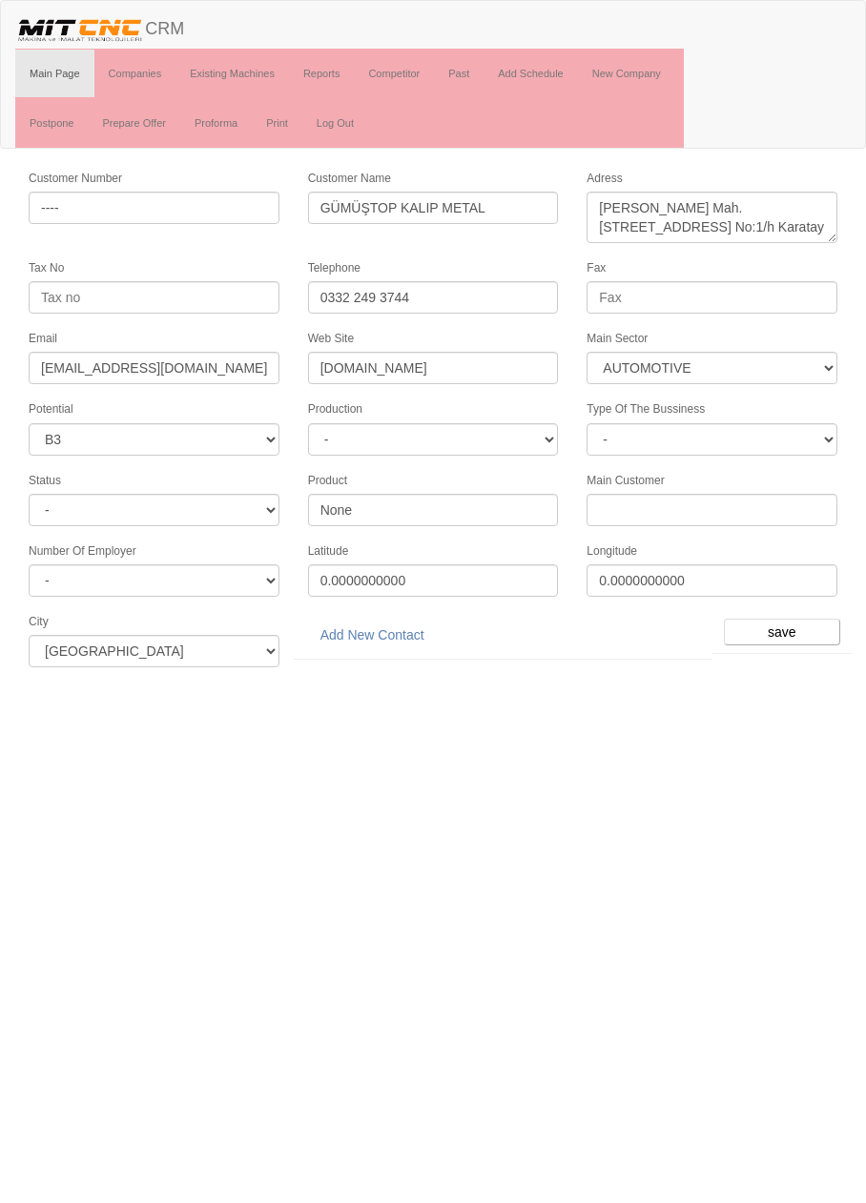
select select "370"
select select "6"
click at [380, 625] on link "Add New Contact" at bounding box center [372, 635] width 129 height 32
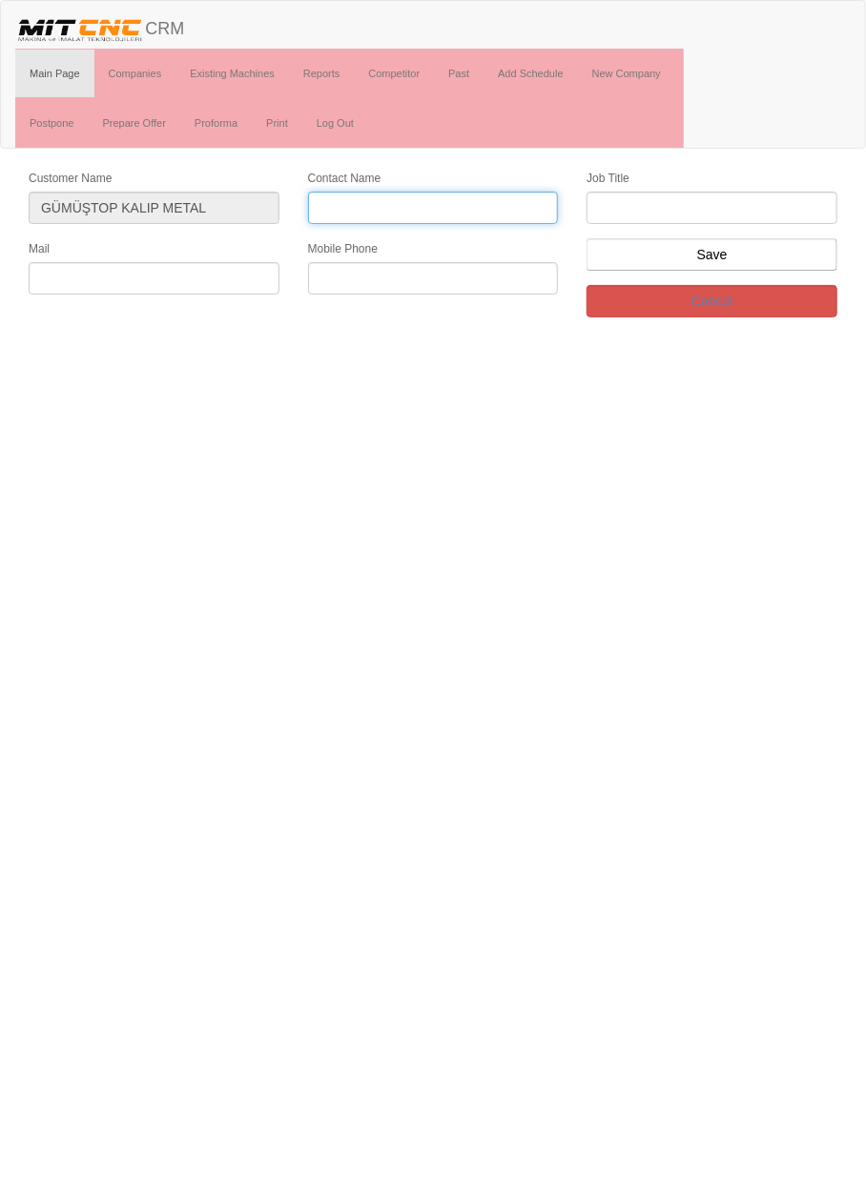
click at [451, 206] on input "Contact Name" at bounding box center [433, 208] width 251 height 32
type input "[PERSON_NAME]"
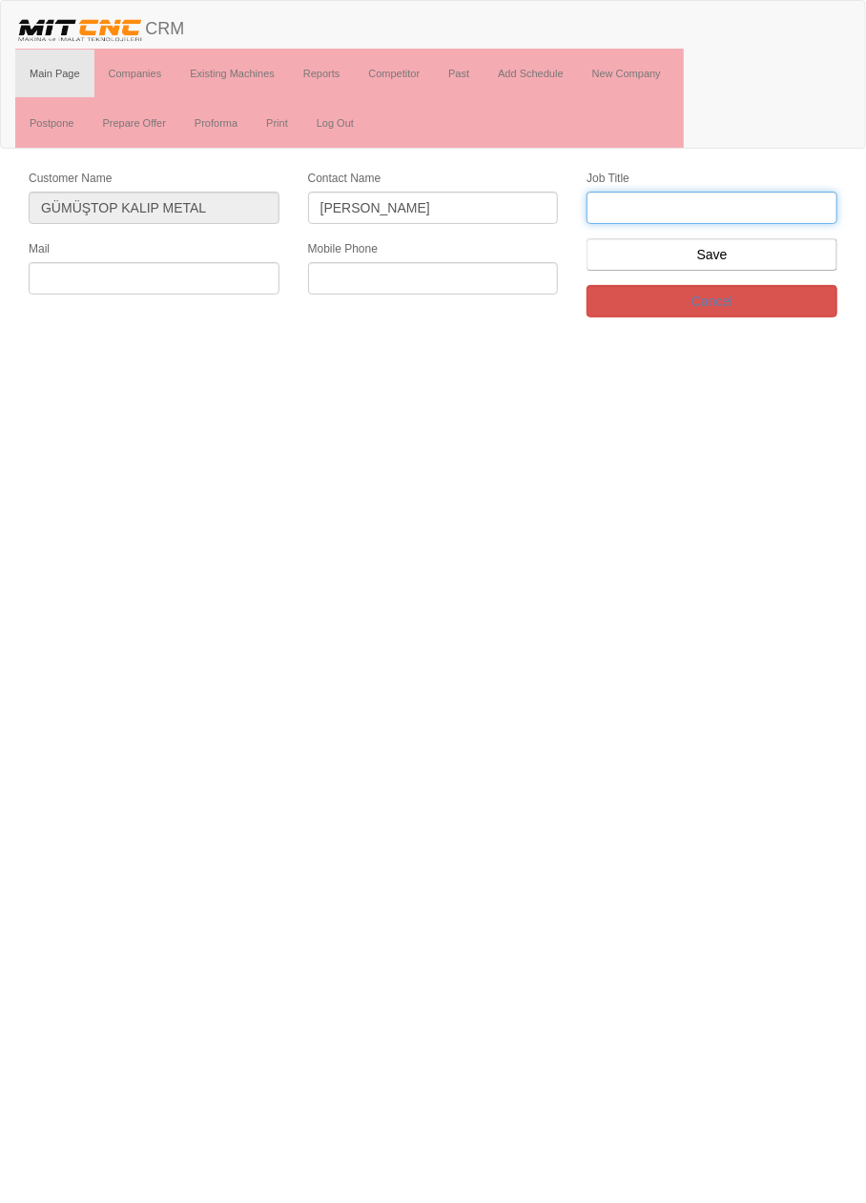
click at [754, 208] on input "text" at bounding box center [711, 208] width 251 height 32
type input "genel müdür"
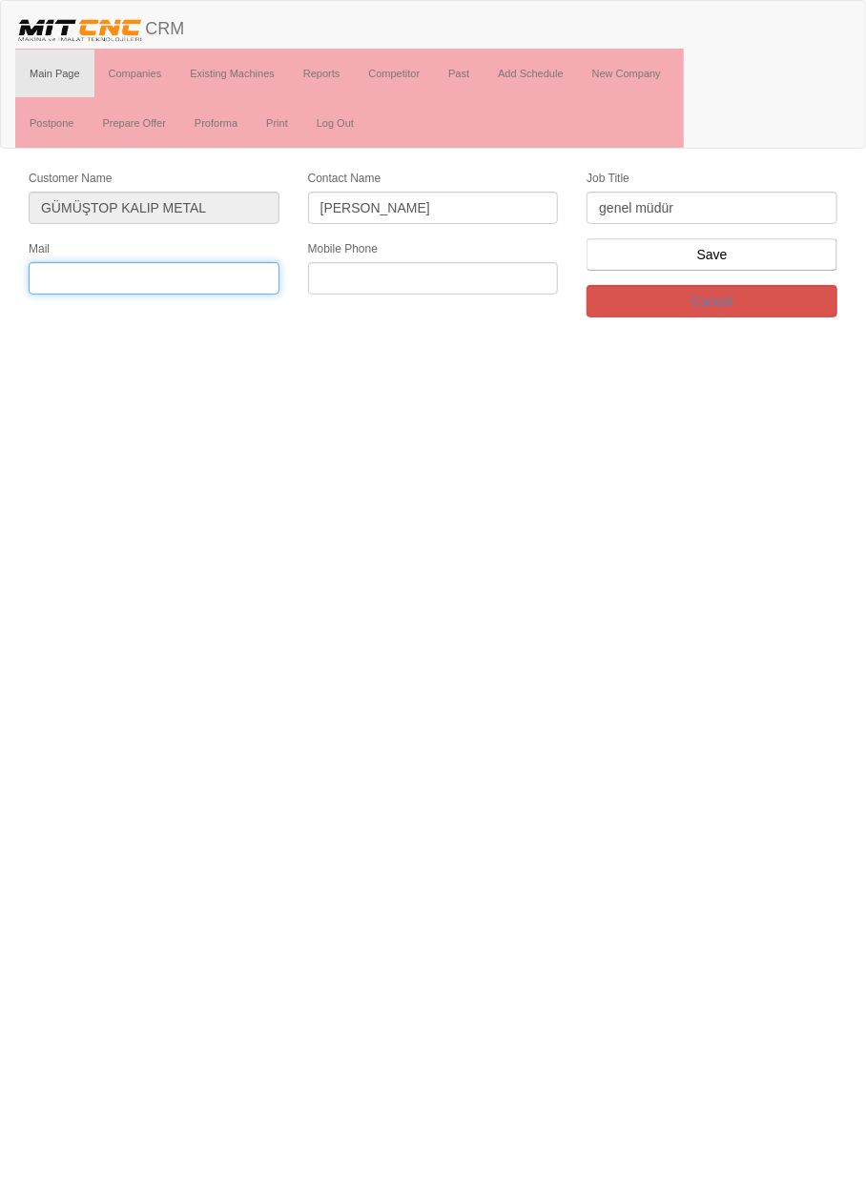
click at [207, 277] on input "text" at bounding box center [154, 278] width 251 height 32
paste input "+905326001482"
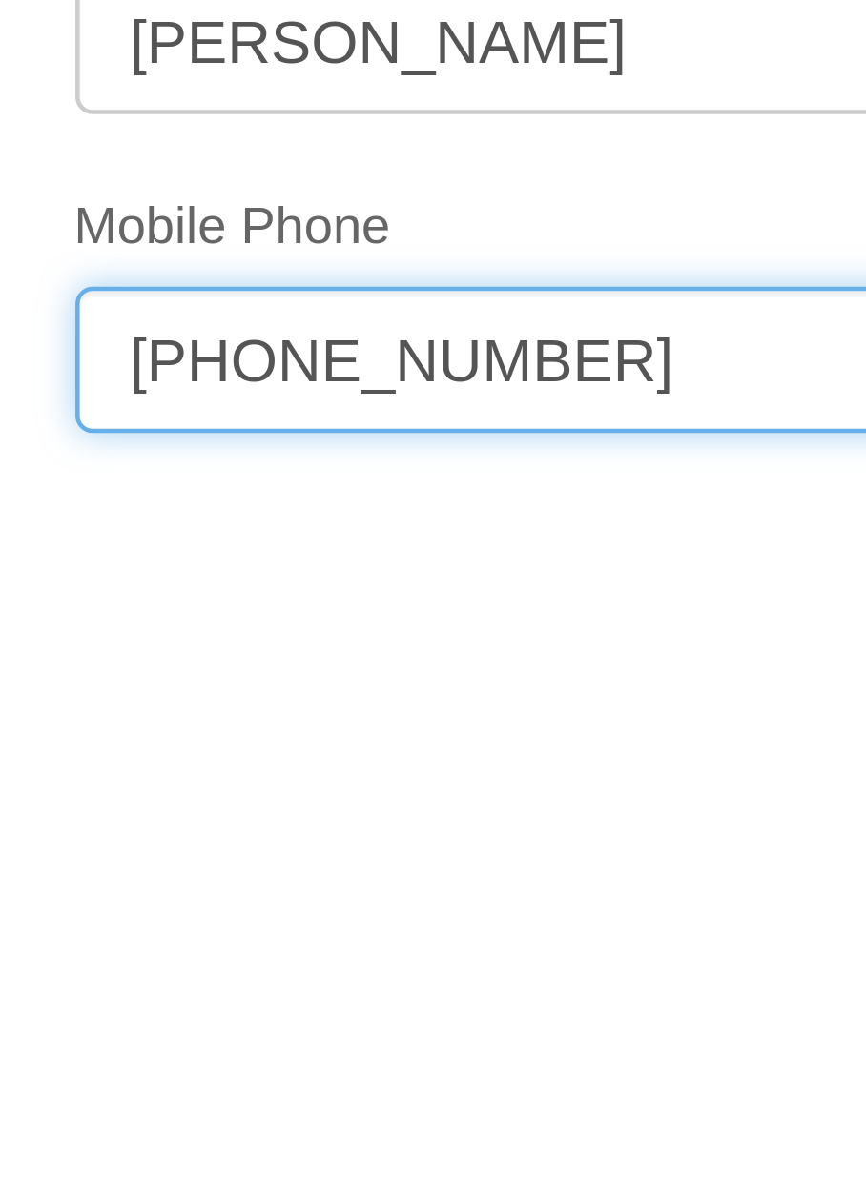
click at [389, 273] on input "+905326001482" at bounding box center [433, 278] width 251 height 32
click at [373, 276] on input "+90532600 1482" at bounding box center [433, 278] width 251 height 32
click at [365, 276] on input "+90532600 1482" at bounding box center [433, 278] width 251 height 32
click at [338, 277] on input "+90532 600 1482" at bounding box center [433, 278] width 251 height 32
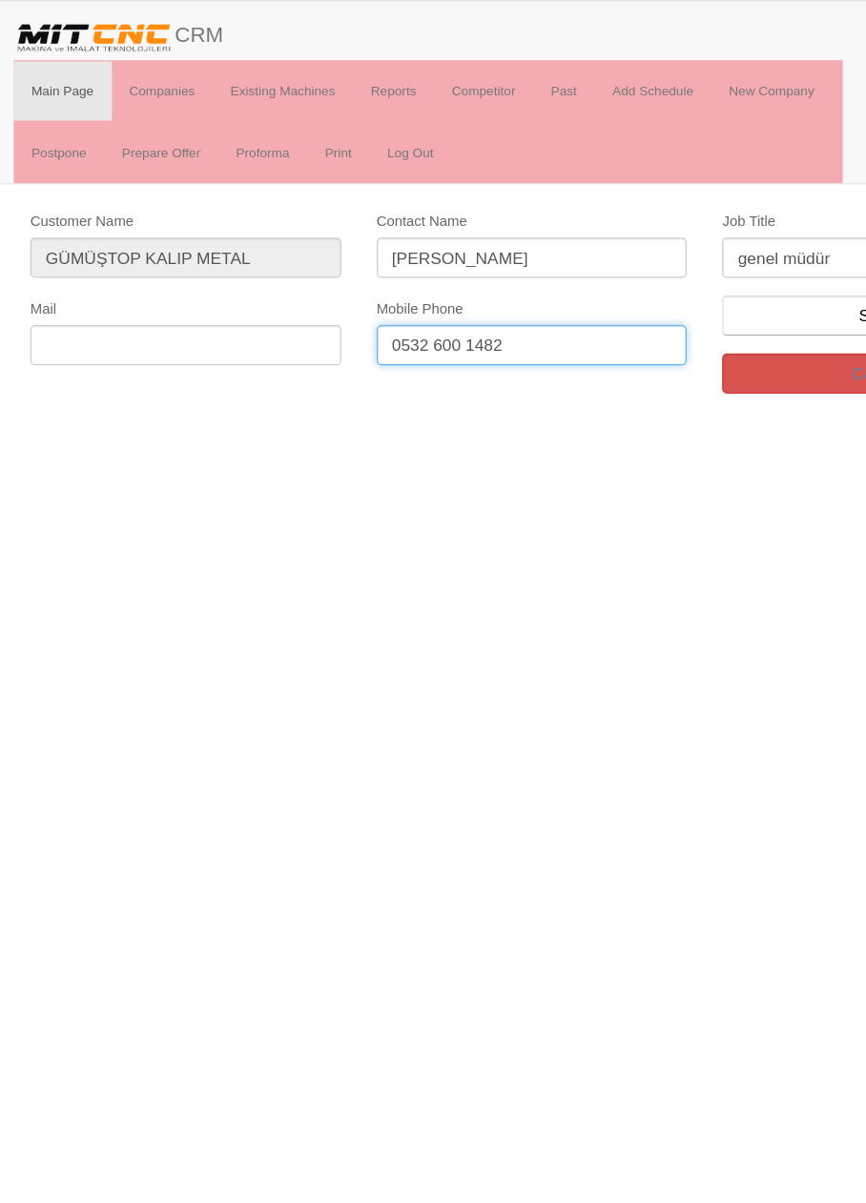
type input "0532 600 1482"
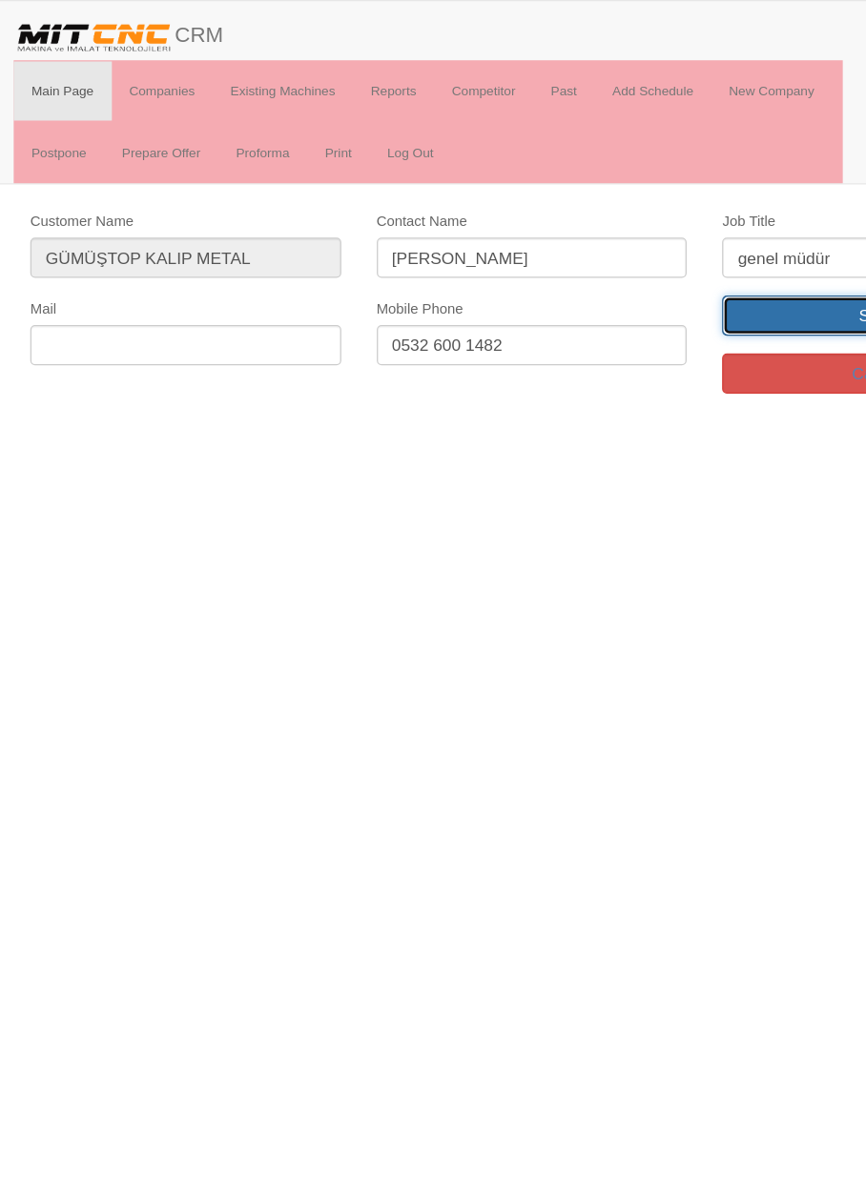
click at [669, 255] on input "Save" at bounding box center [711, 254] width 251 height 32
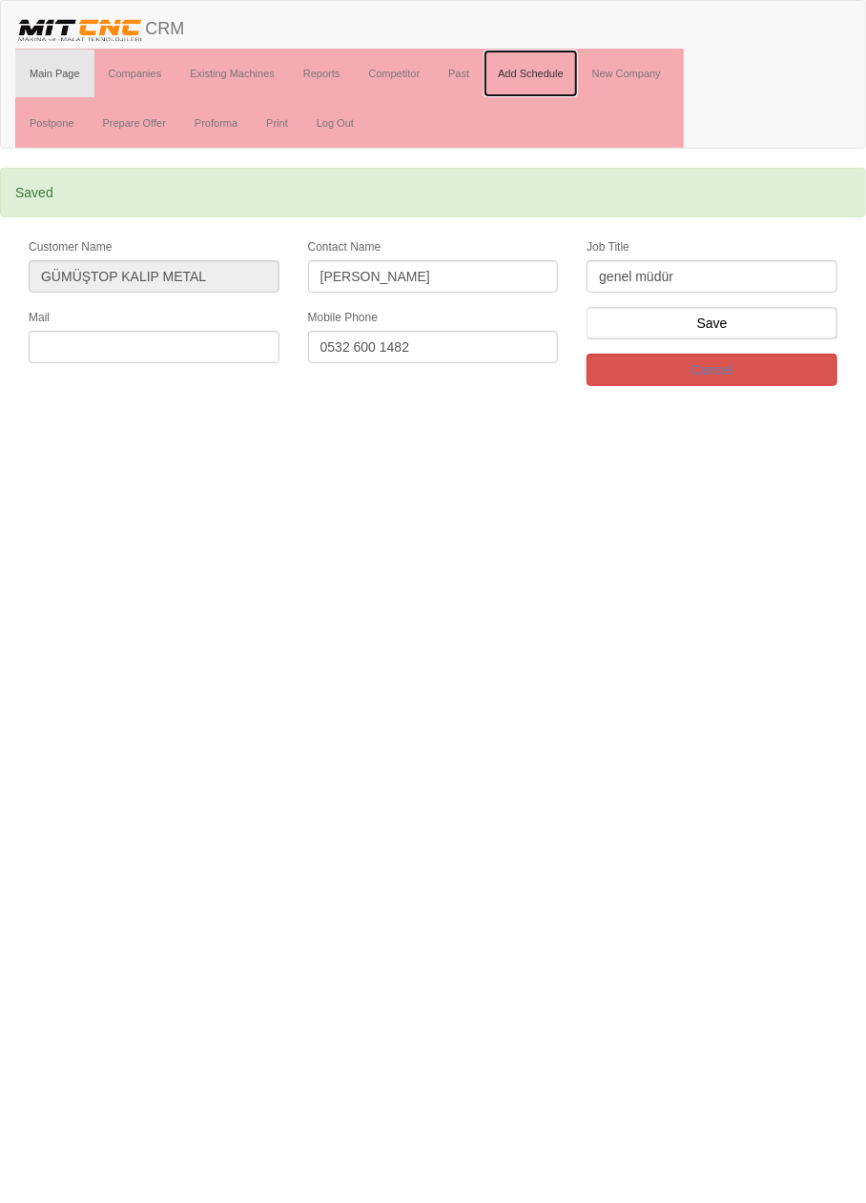
click at [544, 74] on link "Add Schedule" at bounding box center [530, 74] width 94 height 48
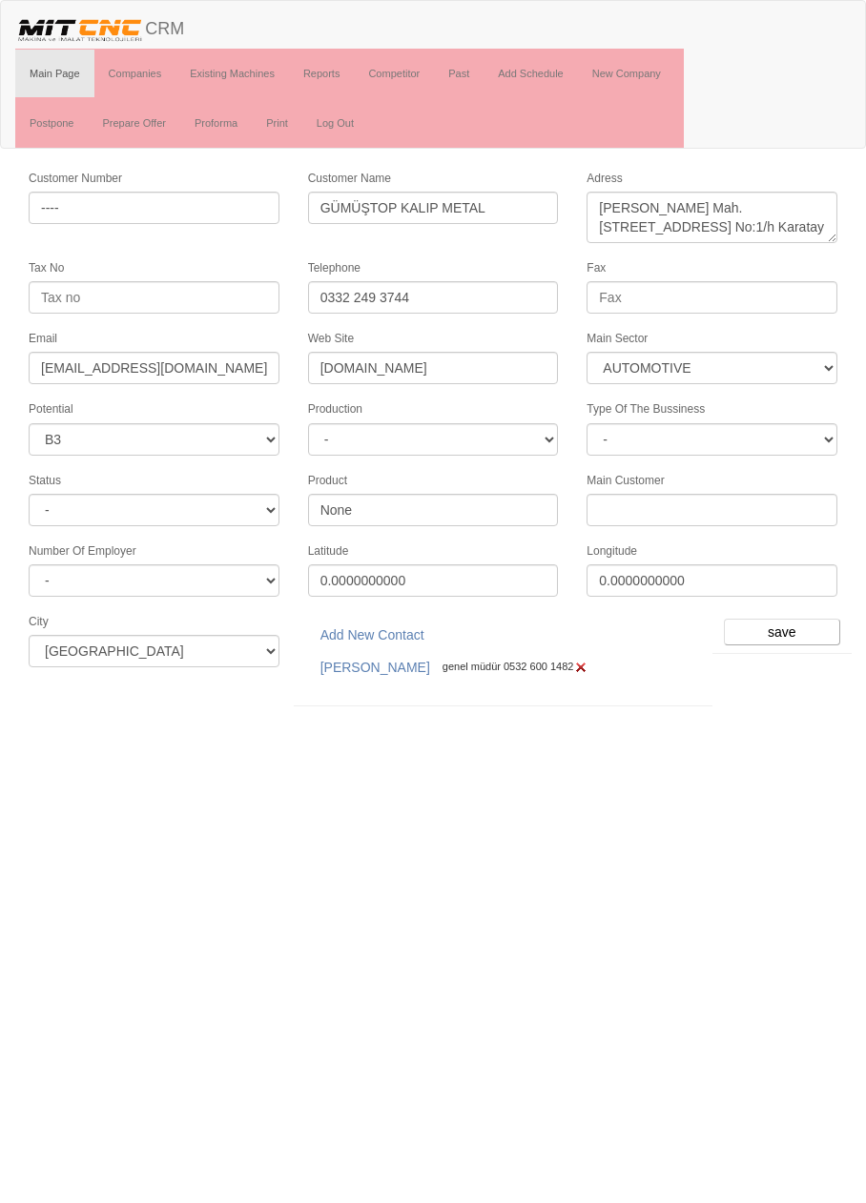
select select "370"
select select "6"
click at [795, 619] on input "save" at bounding box center [782, 632] width 116 height 27
